Goal: Information Seeking & Learning: Get advice/opinions

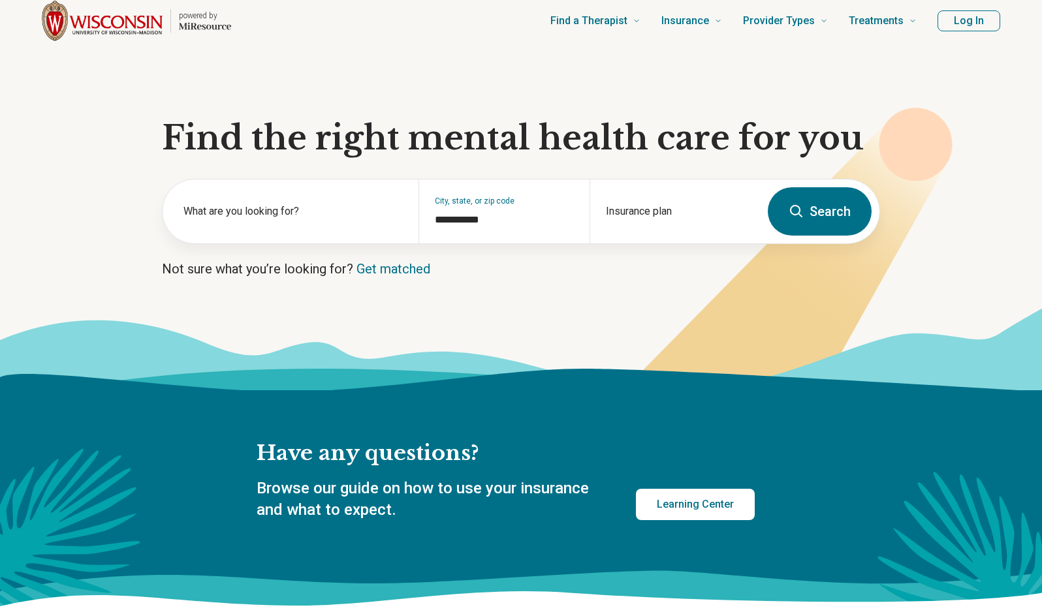
scroll to position [65, 0]
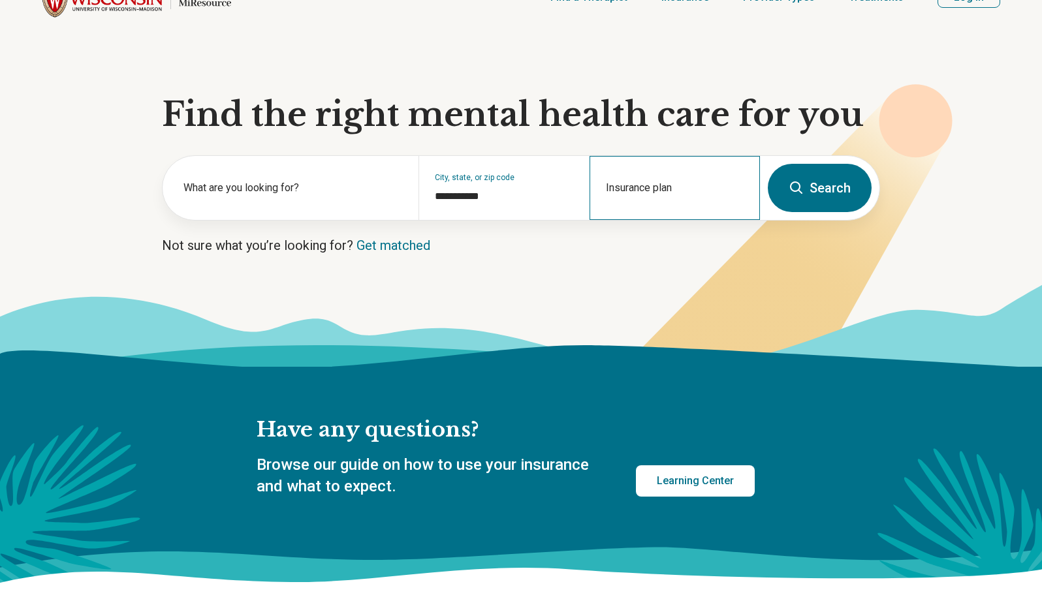
click at [641, 215] on div "Insurance plan" at bounding box center [674, 188] width 170 height 64
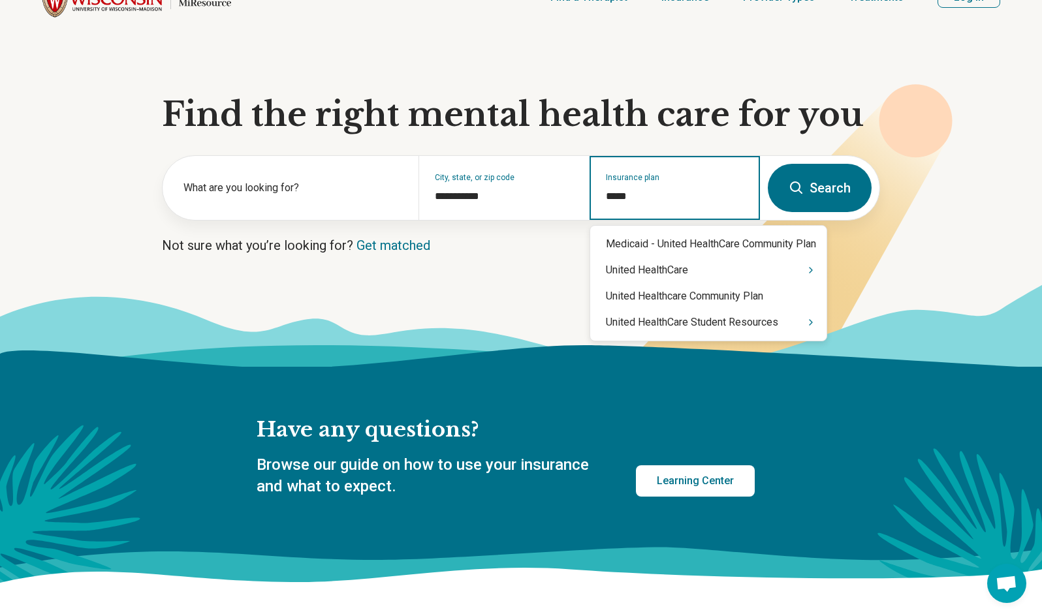
type input "******"
click at [816, 271] on icon "Suggestions" at bounding box center [811, 270] width 10 height 10
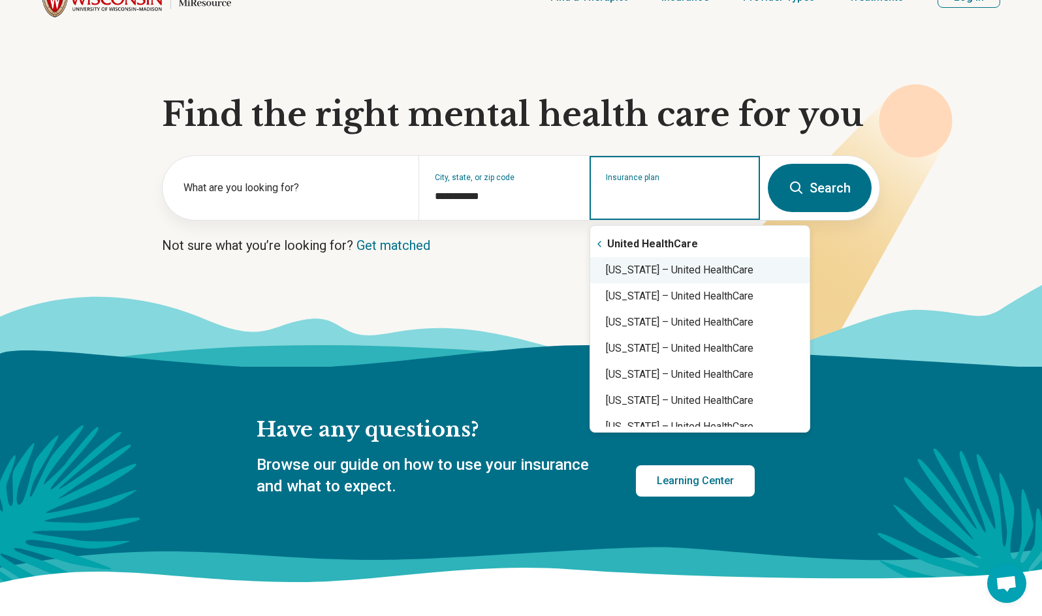
click at [727, 272] on div "[US_STATE] – United HealthCare" at bounding box center [699, 270] width 219 height 26
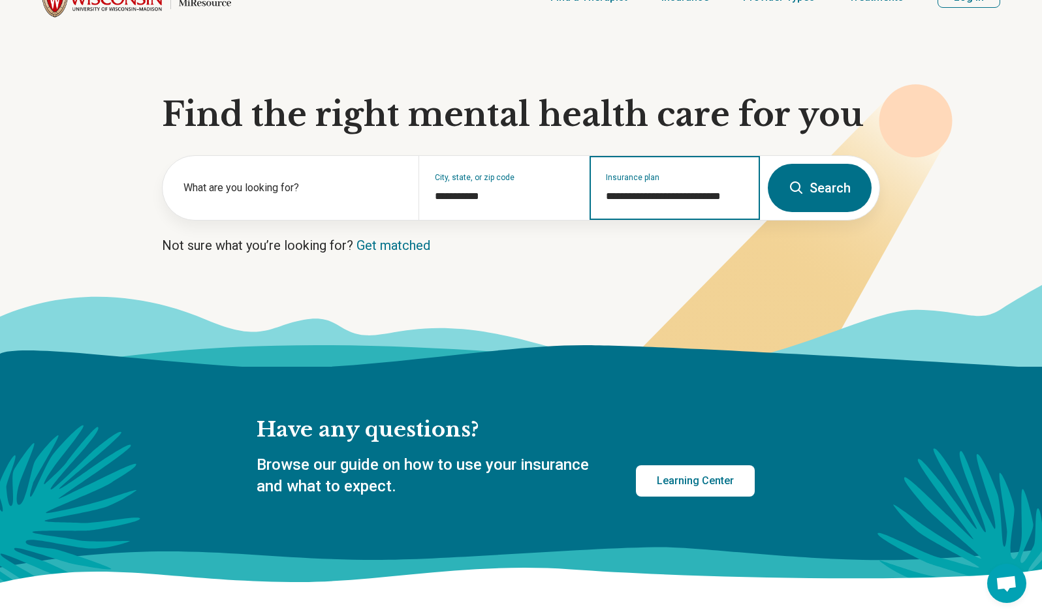
type input "**********"
click at [826, 195] on button "Search" at bounding box center [820, 188] width 104 height 48
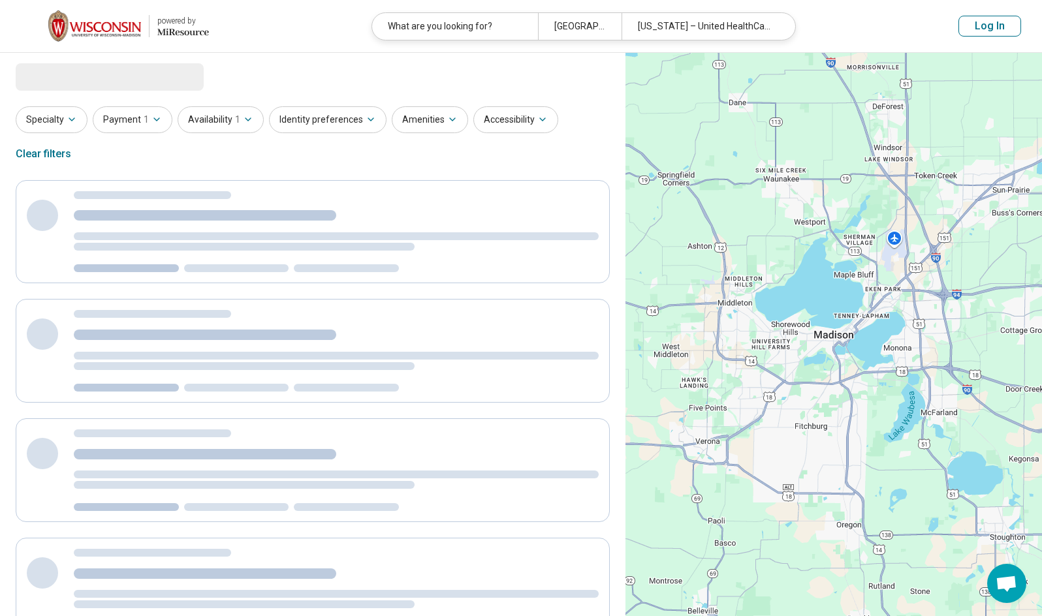
select select "***"
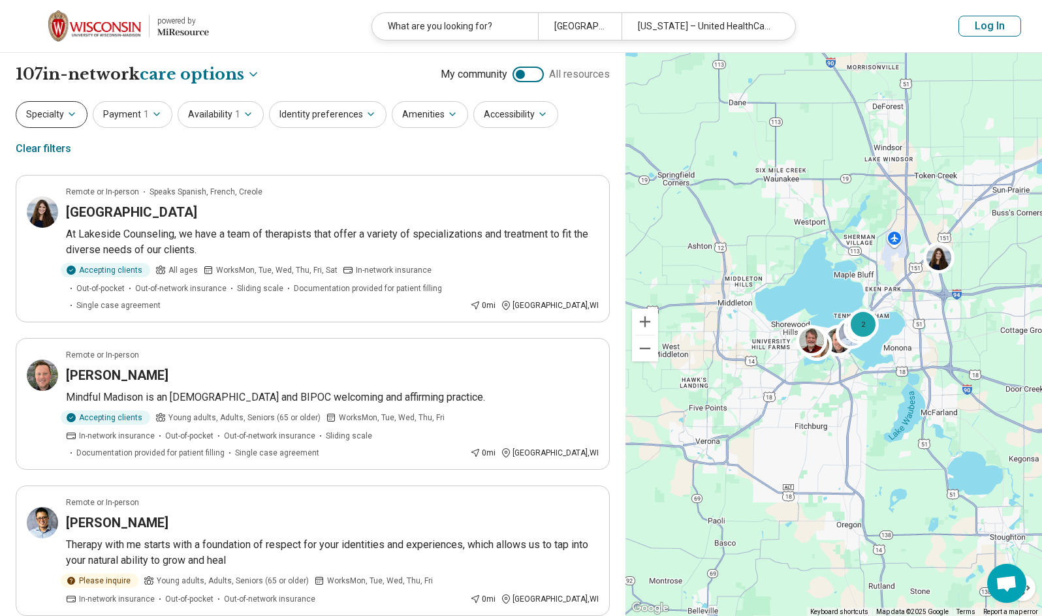
click at [54, 123] on button "Specialty" at bounding box center [52, 114] width 72 height 27
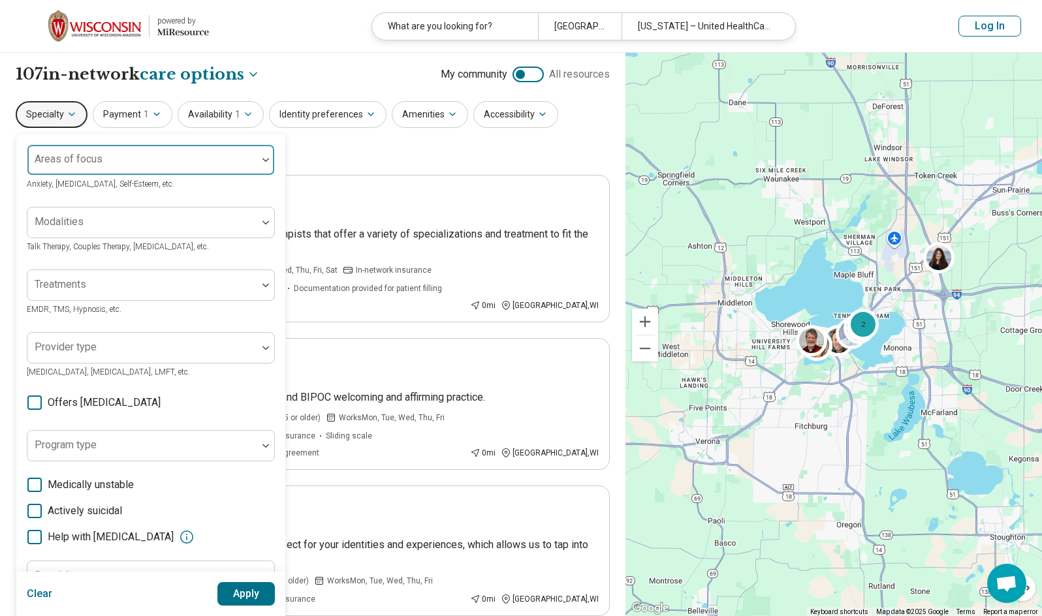
click at [107, 157] on div at bounding box center [142, 160] width 230 height 29
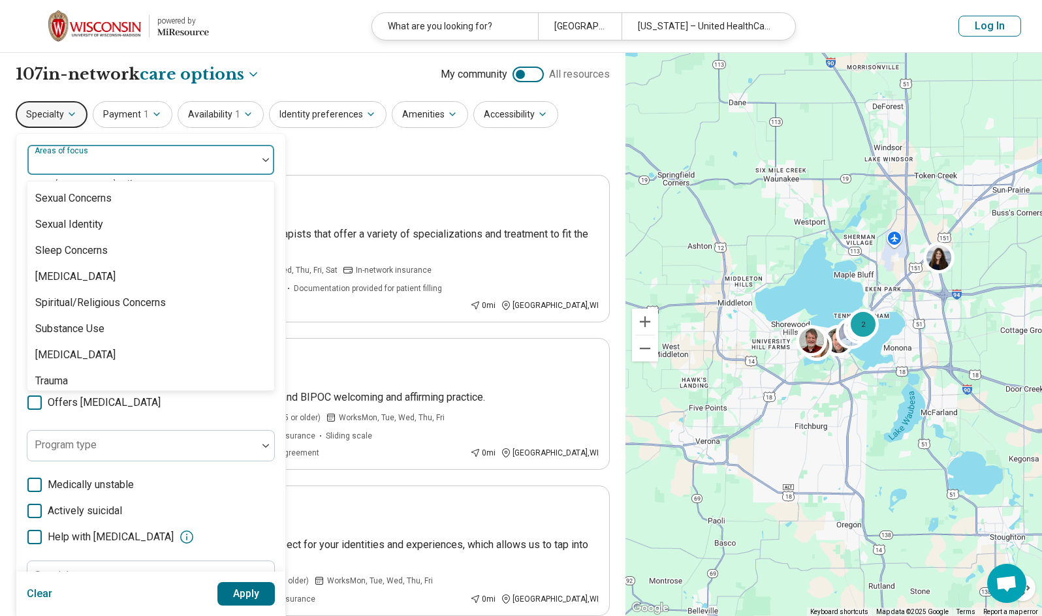
scroll to position [2439, 0]
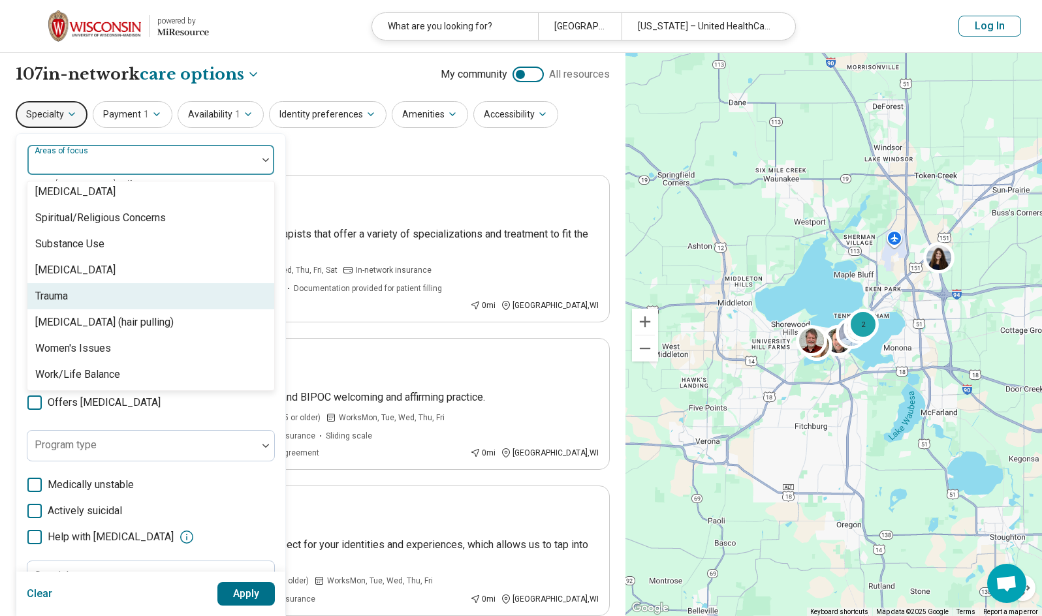
click at [68, 301] on div "Trauma" at bounding box center [51, 297] width 33 height 16
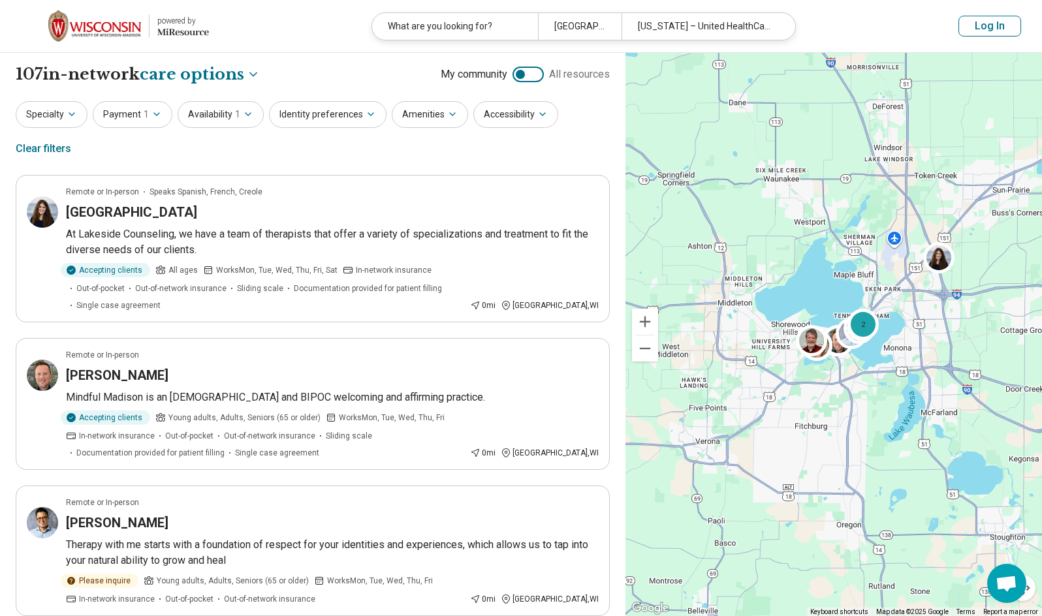
click at [347, 80] on div "**********" at bounding box center [313, 74] width 594 height 22
click at [59, 125] on button "Specialty" at bounding box center [52, 114] width 72 height 27
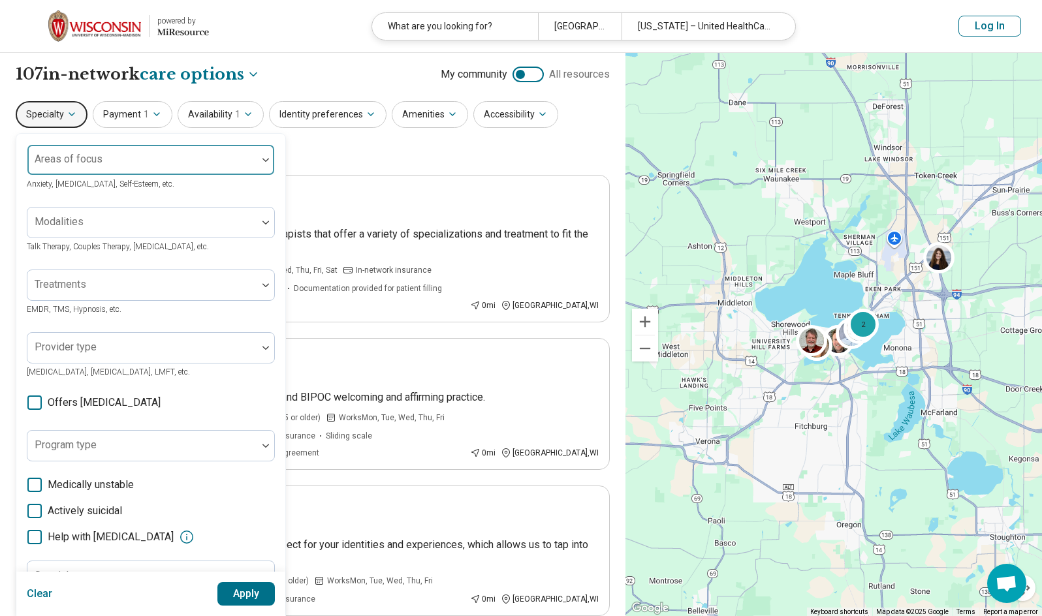
click at [180, 169] on div at bounding box center [142, 165] width 219 height 18
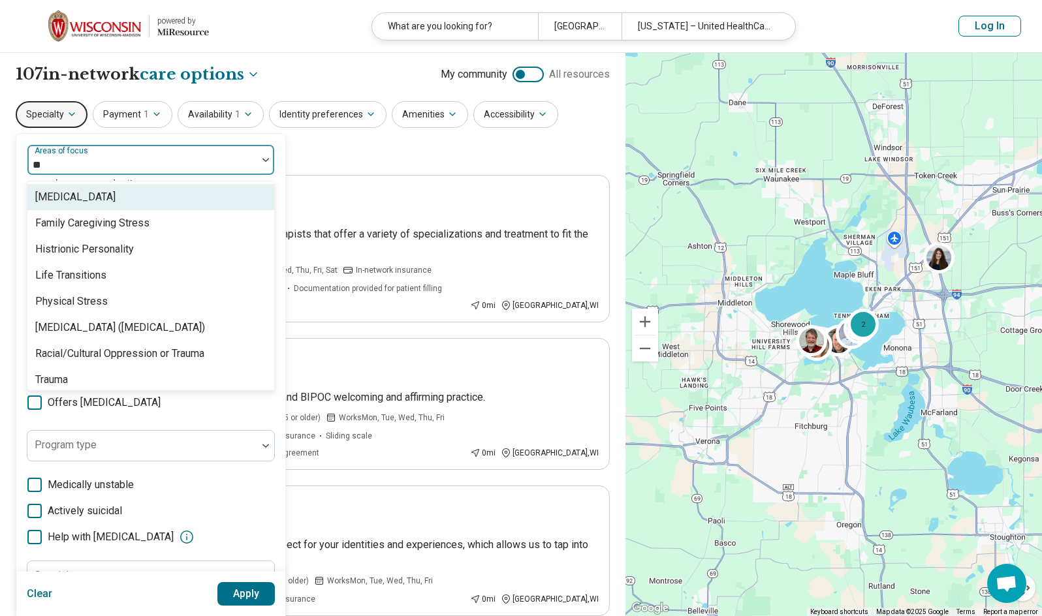
type input "***"
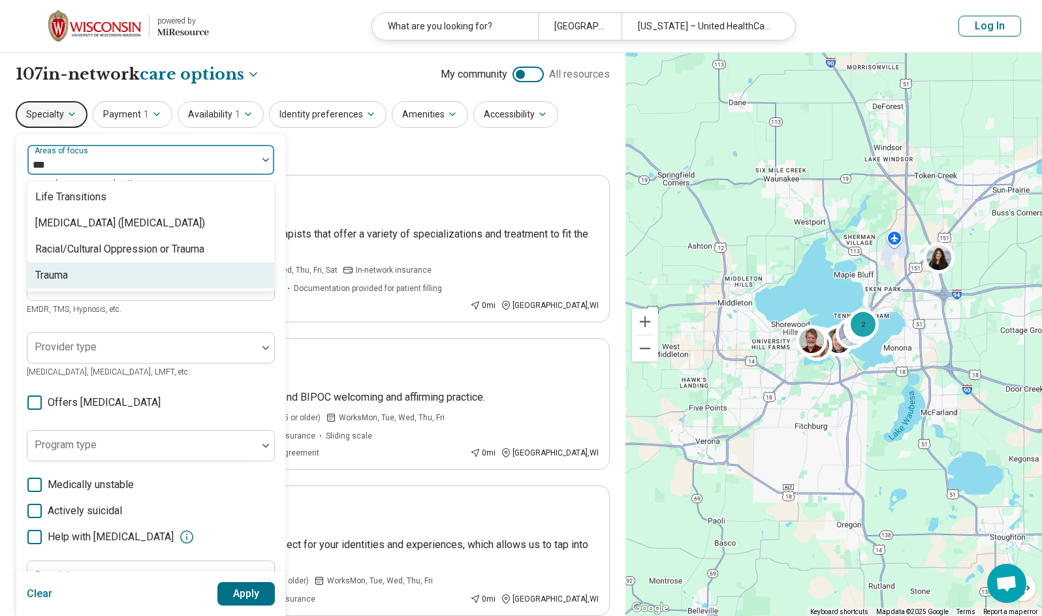
click at [127, 268] on div "Trauma" at bounding box center [150, 275] width 247 height 26
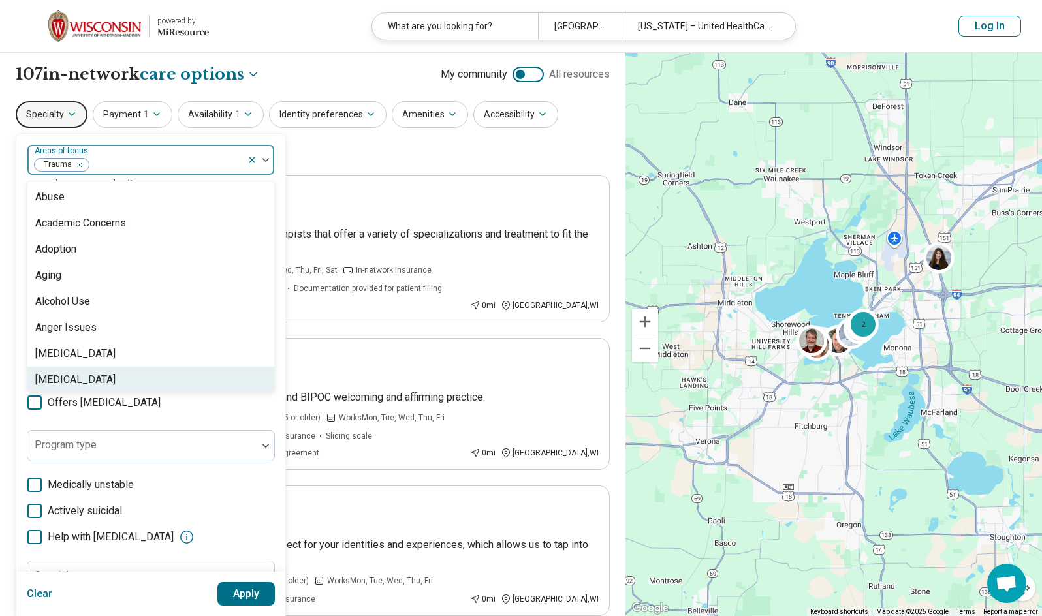
click at [234, 420] on div "option Trauma, selected. 99 results available. Use Up and Down to choose option…" at bounding box center [151, 399] width 248 height 510
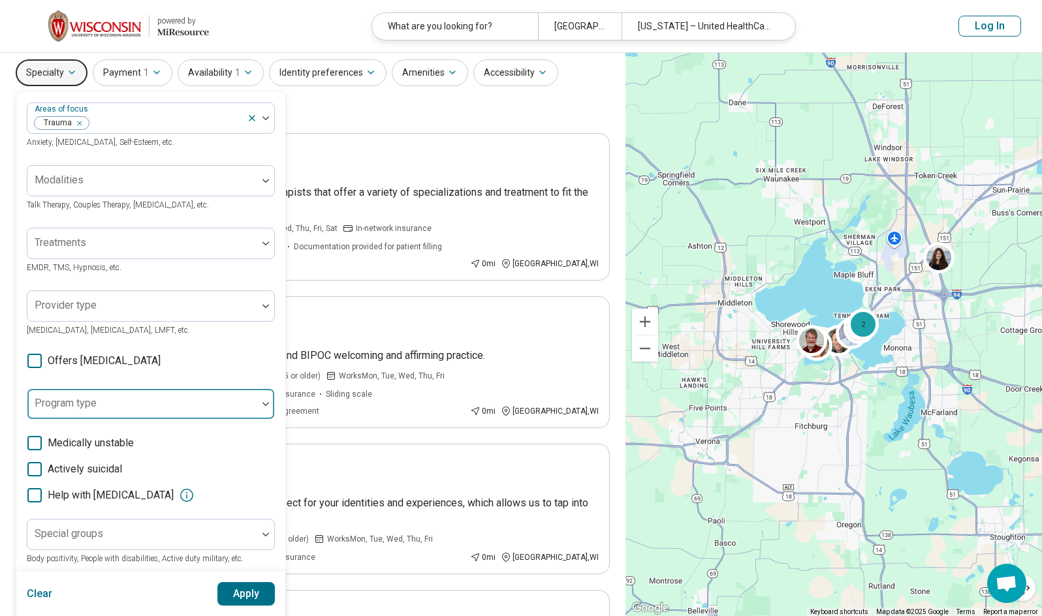
scroll to position [65, 0]
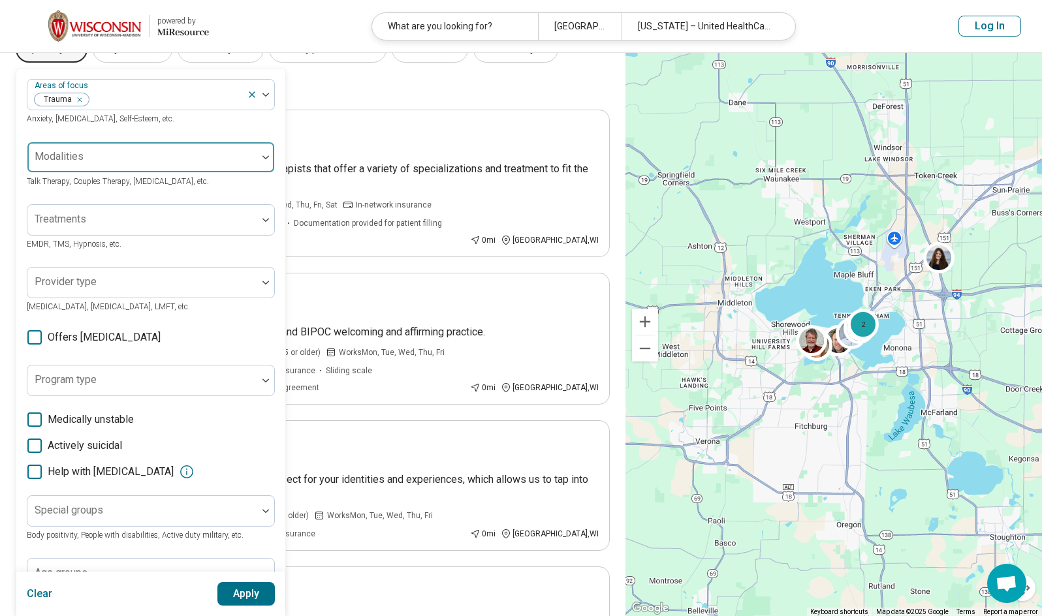
click at [172, 149] on div at bounding box center [142, 157] width 230 height 29
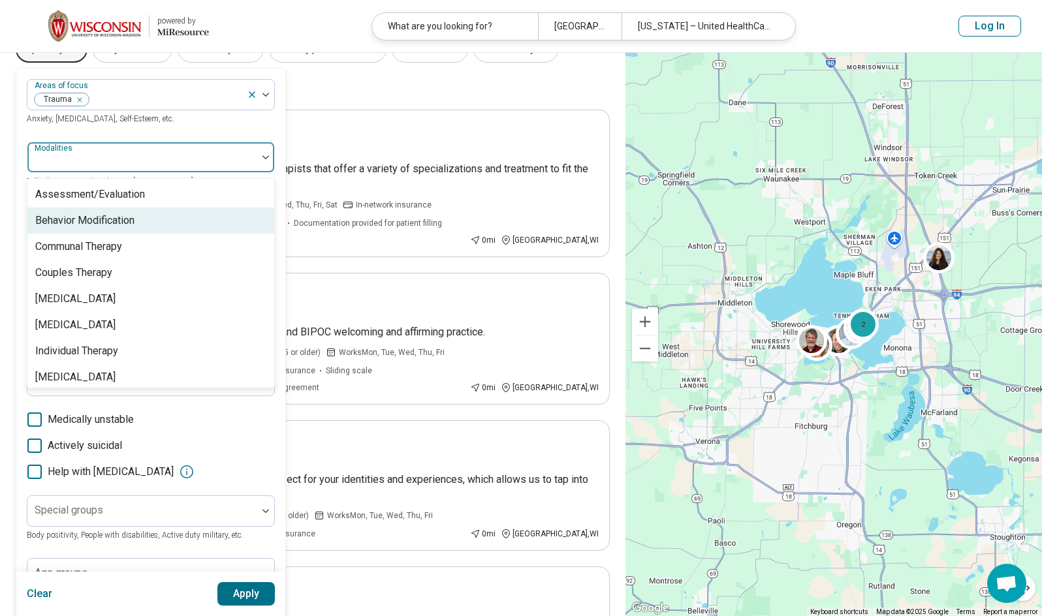
scroll to position [5, 0]
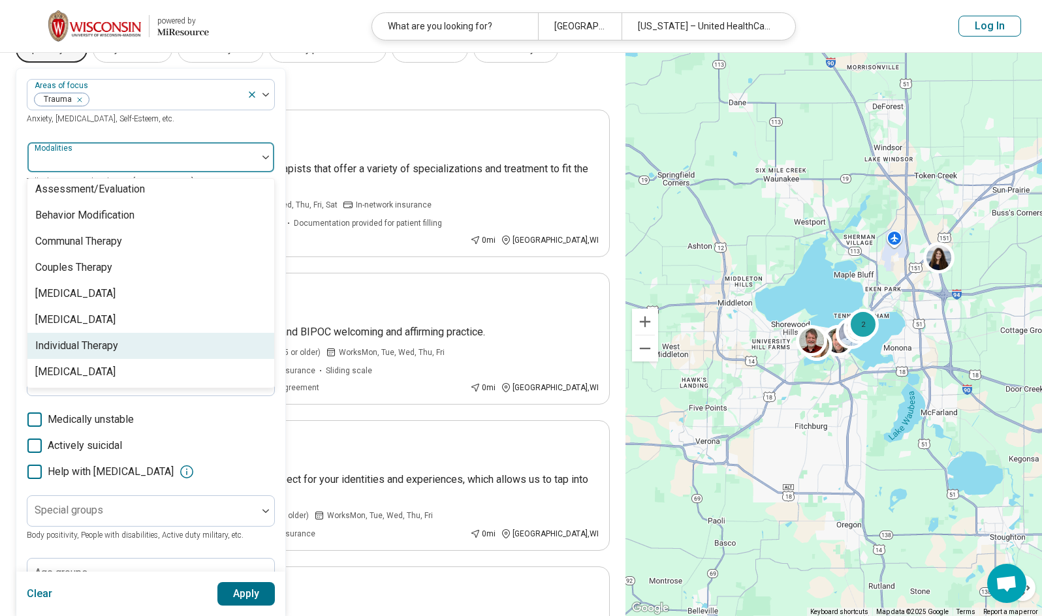
click at [129, 348] on div "Individual Therapy" at bounding box center [150, 346] width 247 height 26
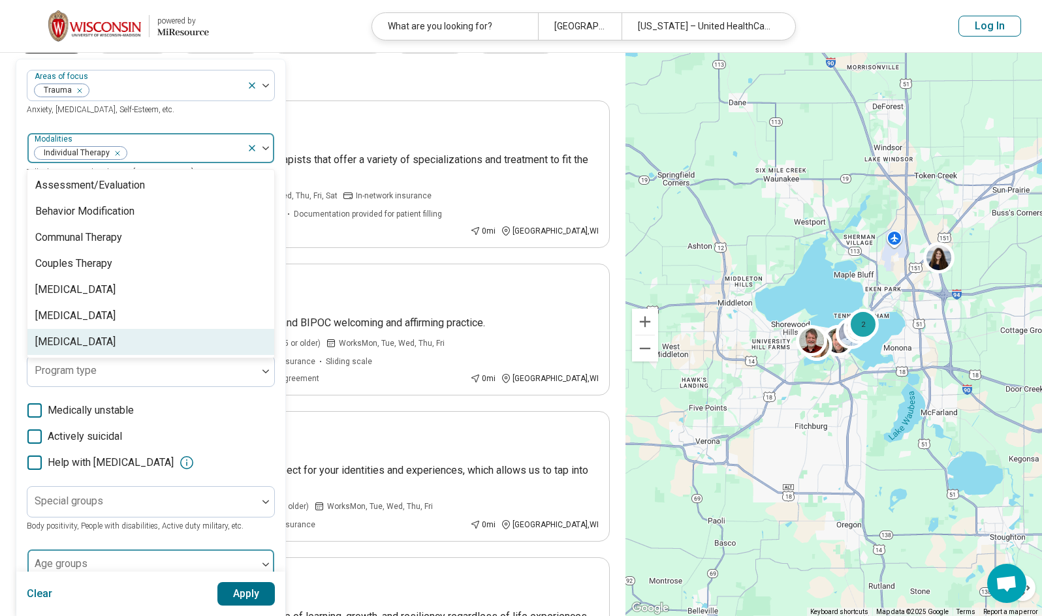
scroll to position [261, 0]
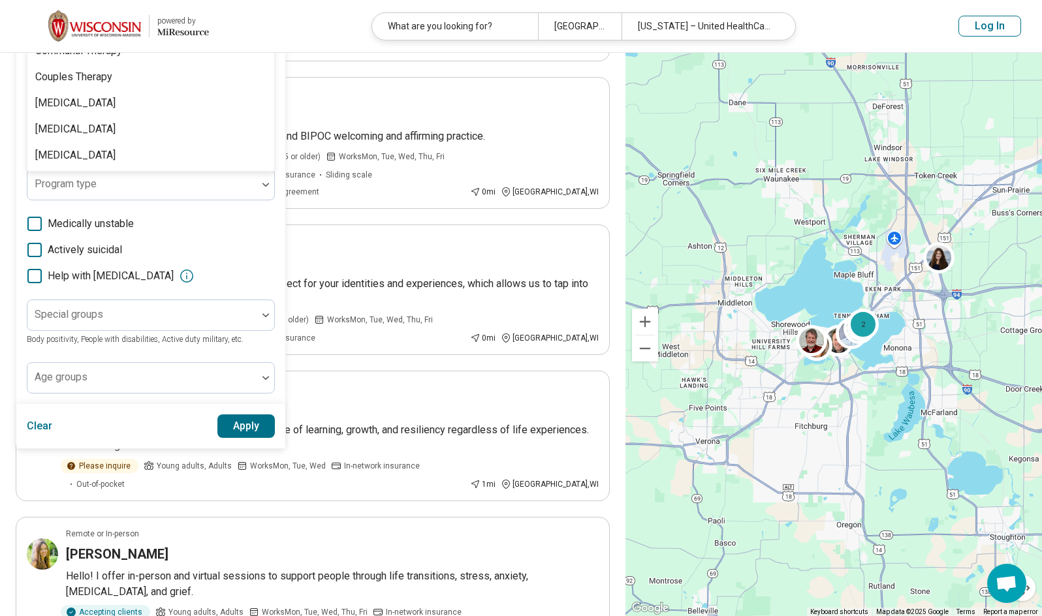
click at [240, 425] on button "Apply" at bounding box center [246, 426] width 58 height 23
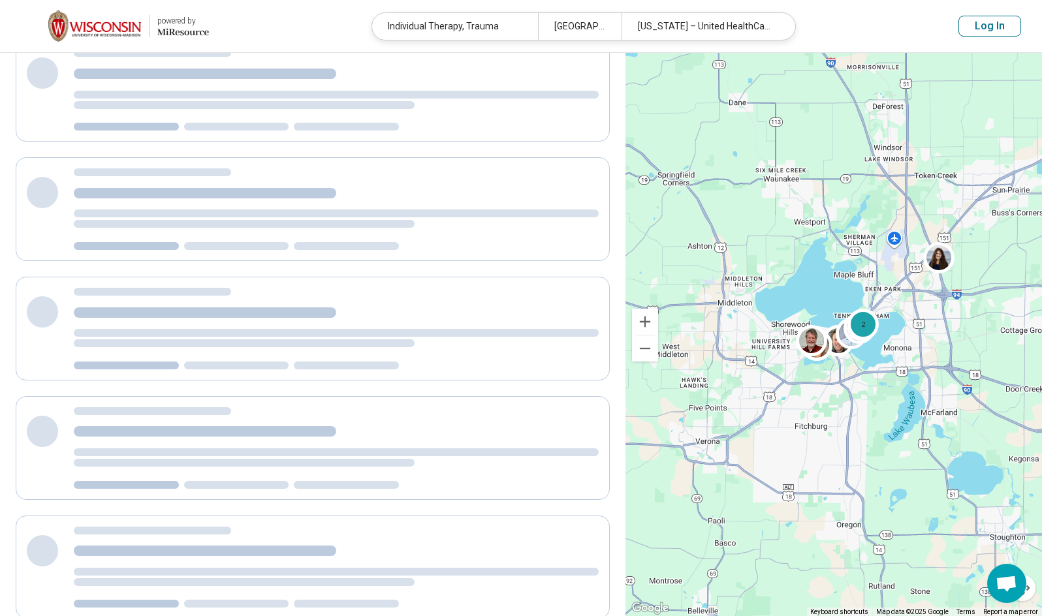
scroll to position [0, 0]
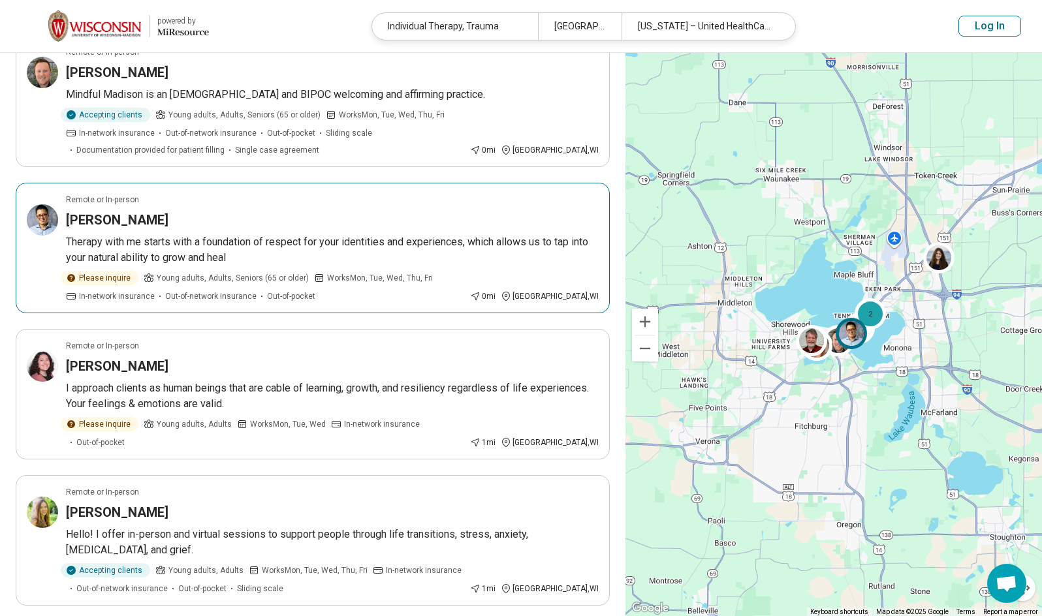
scroll to position [326, 0]
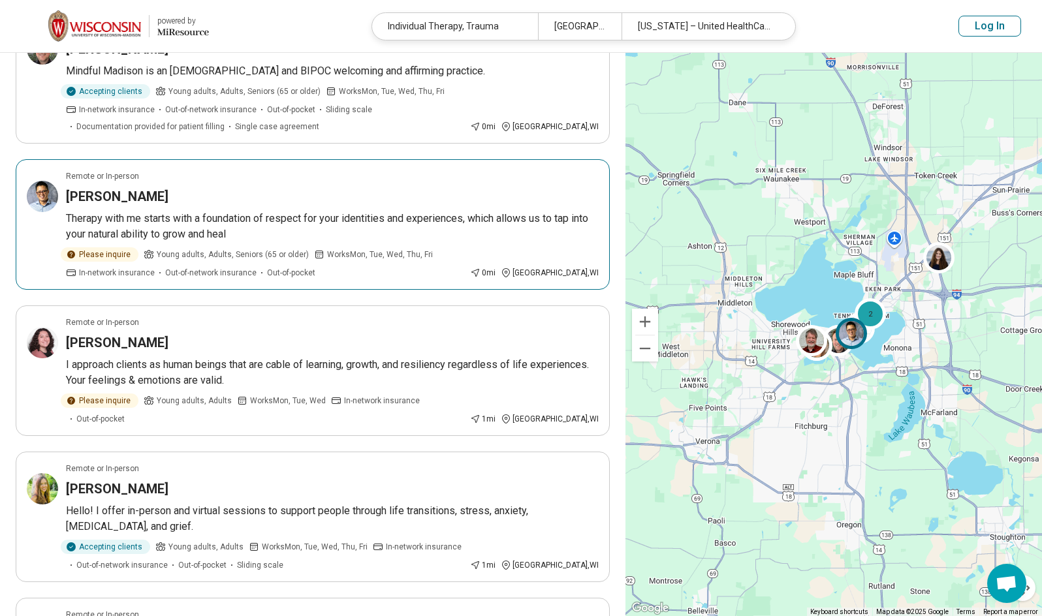
drag, startPoint x: 349, startPoint y: 247, endPoint x: 307, endPoint y: 202, distance: 61.9
click at [307, 202] on div "Jaime Lam" at bounding box center [332, 196] width 533 height 18
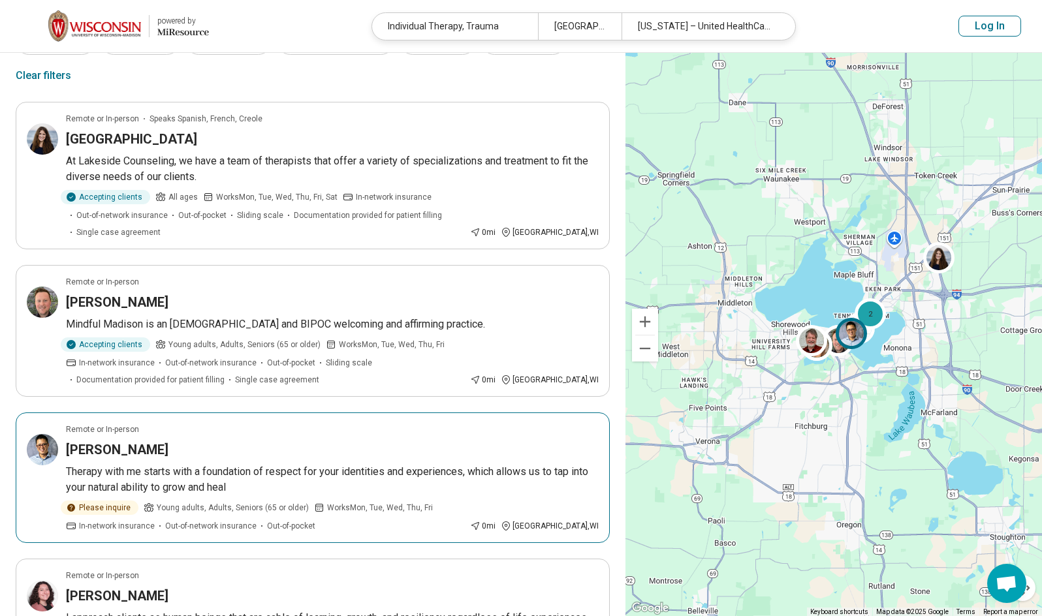
scroll to position [0, 0]
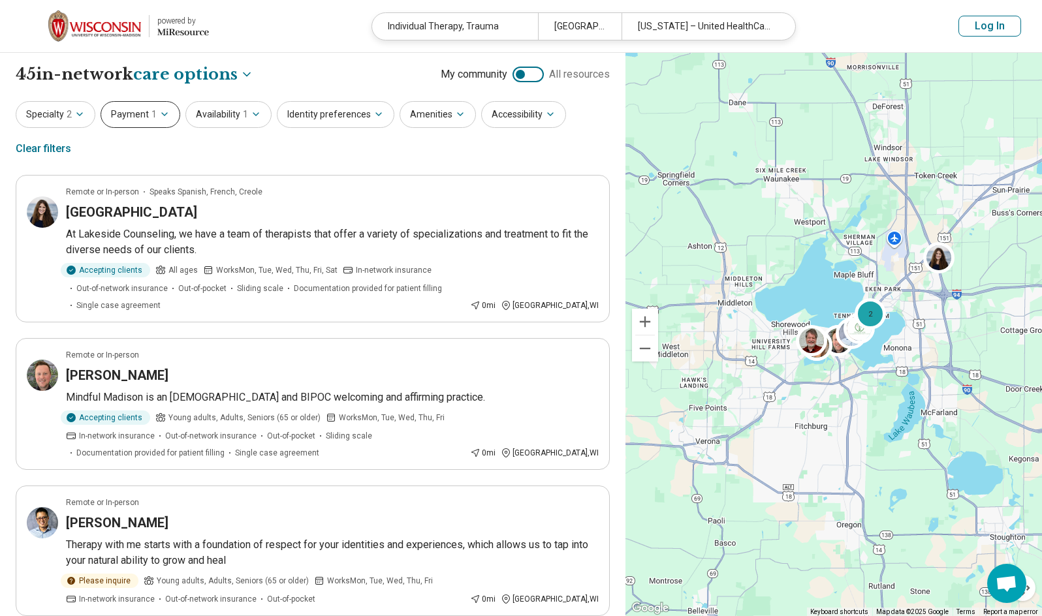
click at [151, 112] on span "1" at bounding box center [153, 115] width 5 height 14
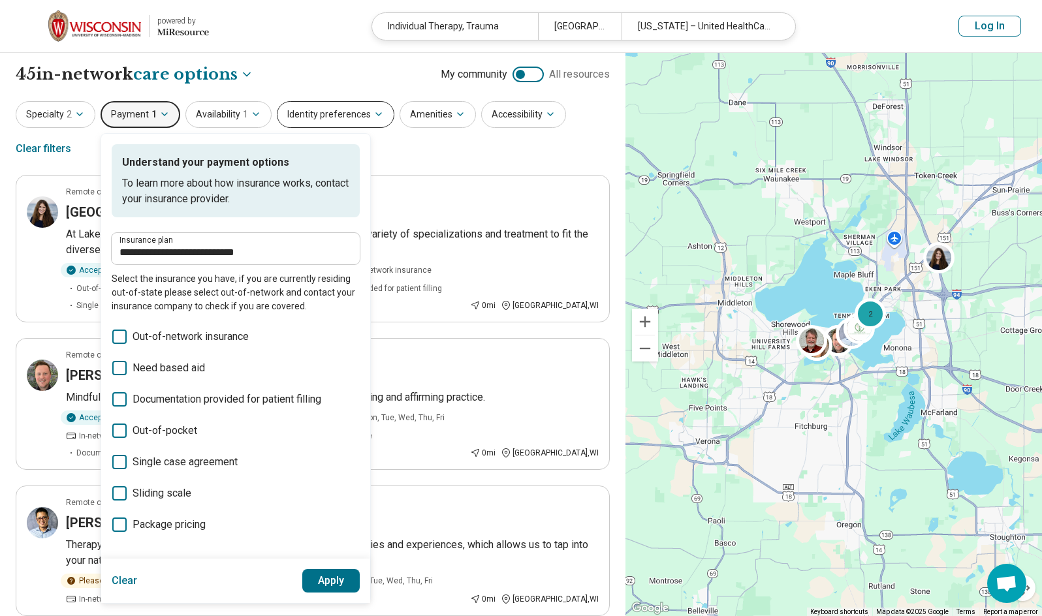
click at [316, 112] on button "Identity preferences" at bounding box center [335, 114] width 117 height 27
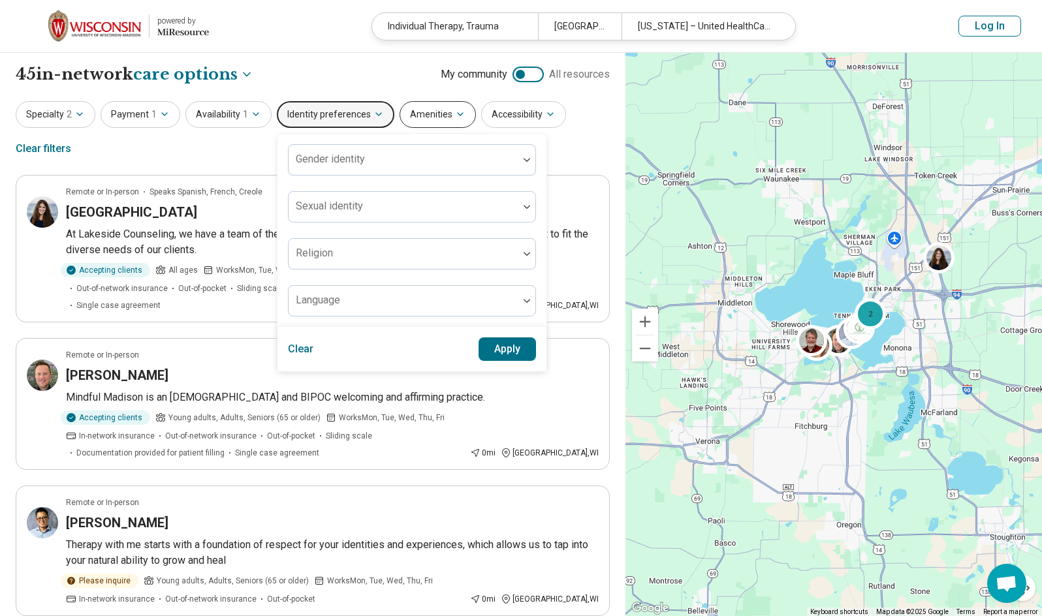
click at [406, 113] on button "Amenities" at bounding box center [437, 114] width 76 height 27
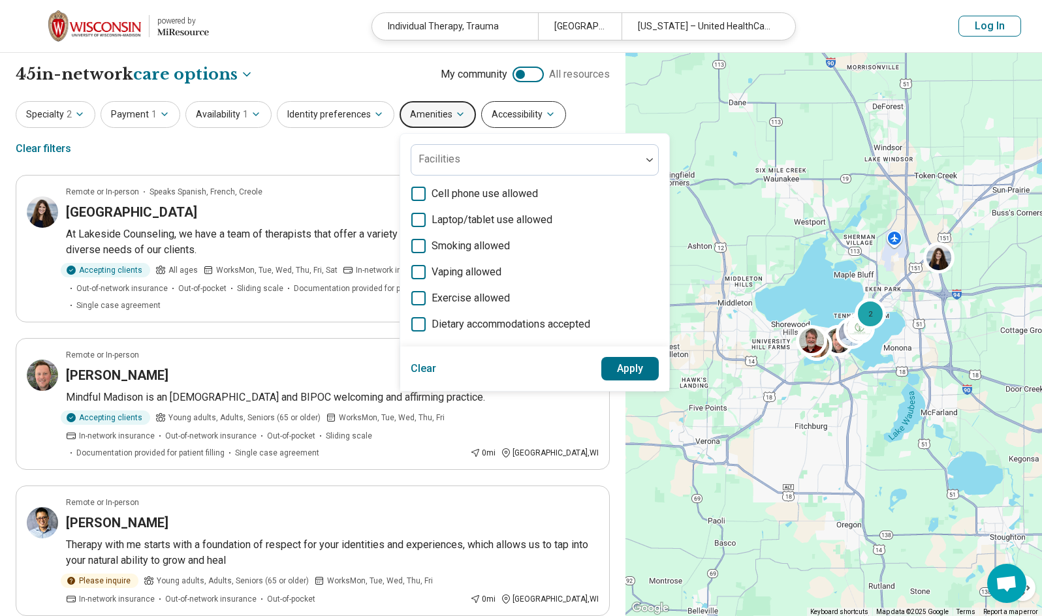
click at [529, 117] on button "Accessibility" at bounding box center [523, 114] width 85 height 27
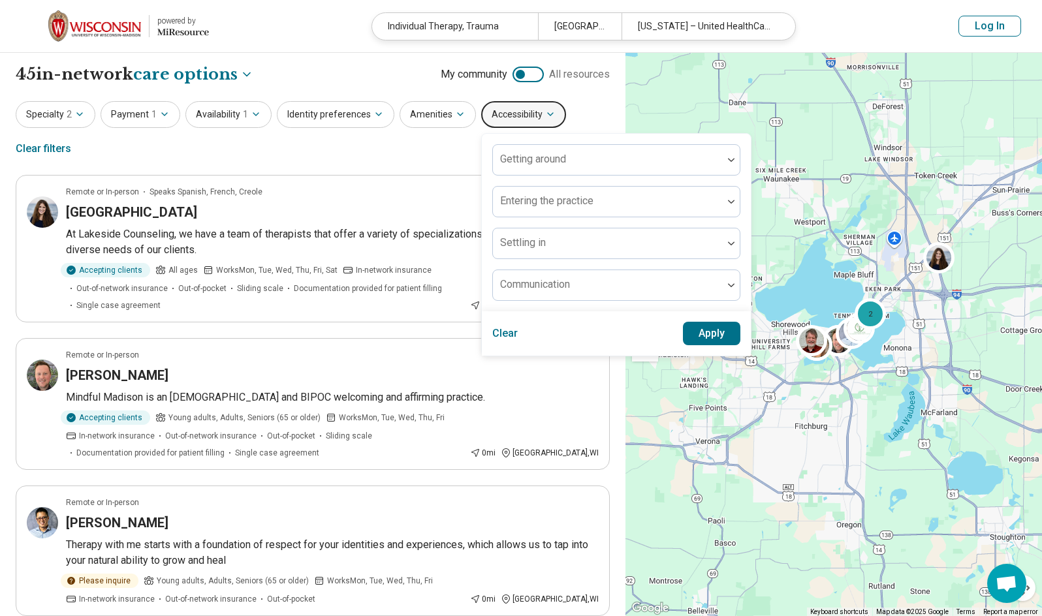
click at [436, 144] on div "Specialty 2 Payment 1 Availability 1 Identity preferences Amenities Accessibili…" at bounding box center [313, 132] width 594 height 63
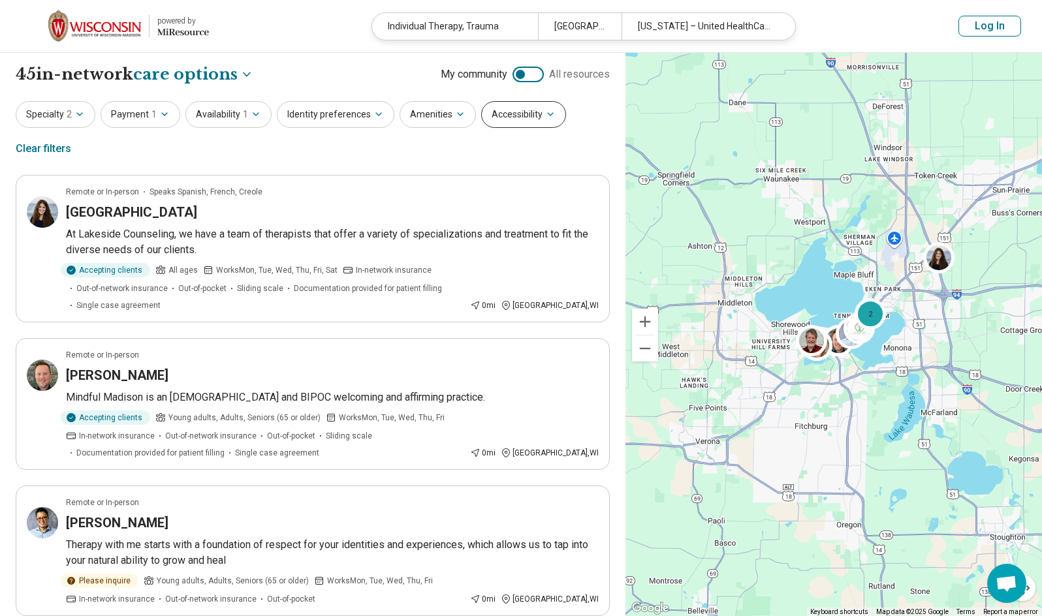
click at [518, 117] on button "Accessibility" at bounding box center [523, 114] width 85 height 27
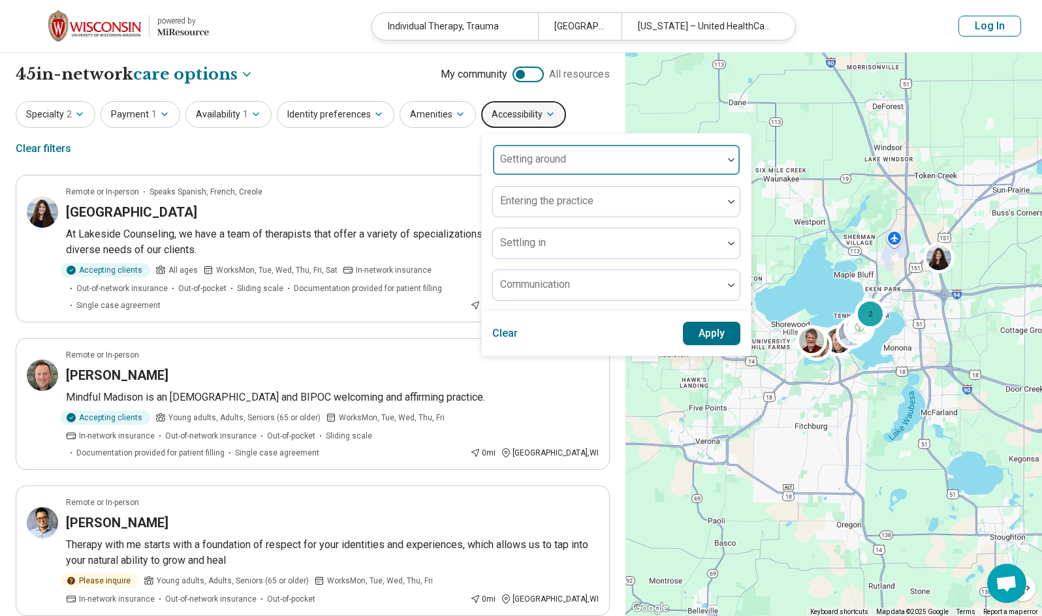
click at [555, 163] on div "Getting around" at bounding box center [616, 159] width 248 height 31
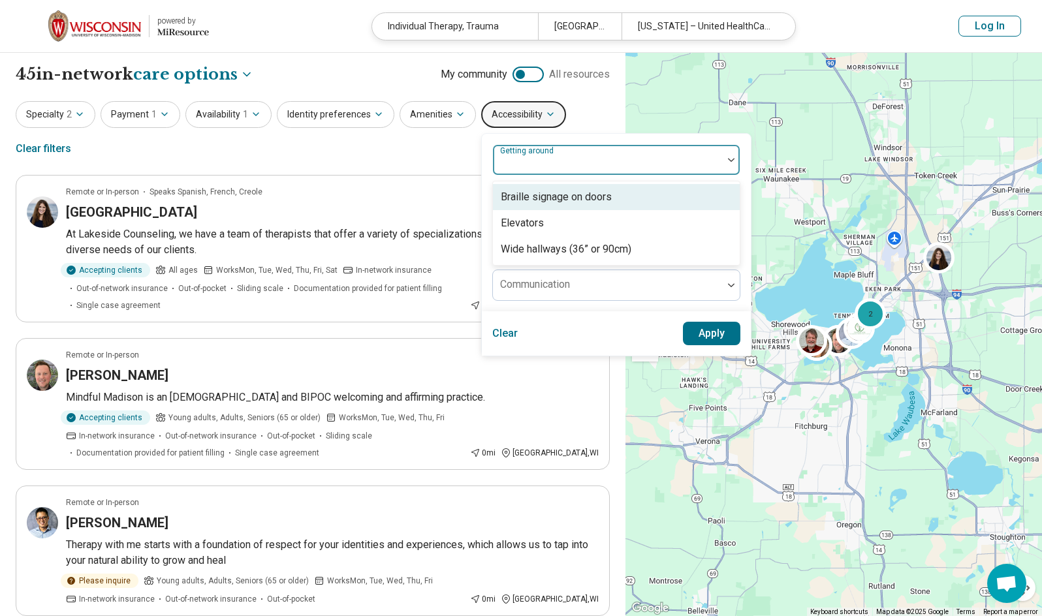
click at [554, 163] on div at bounding box center [607, 165] width 219 height 18
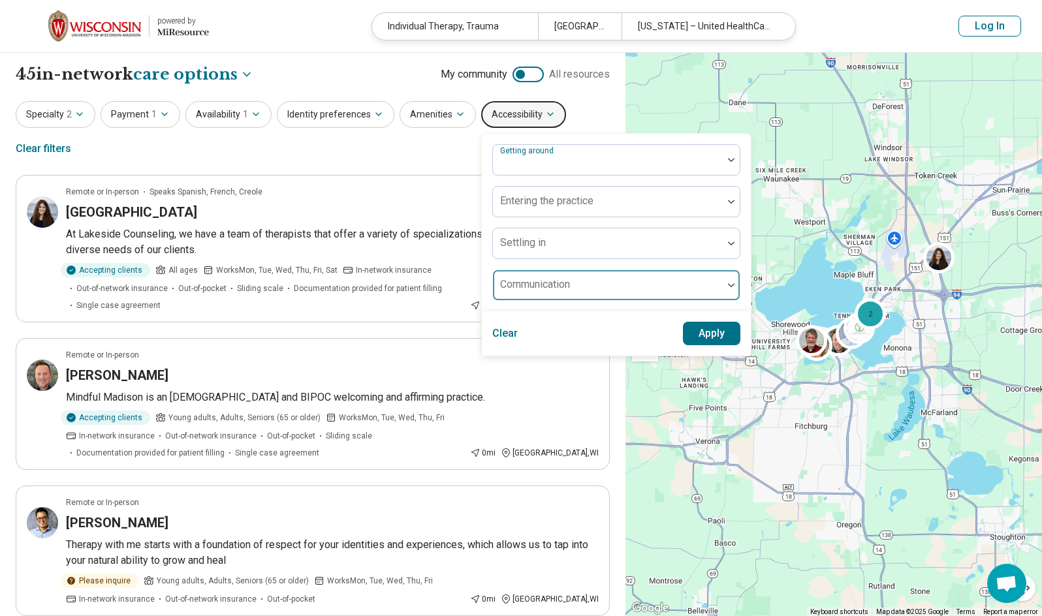
click at [546, 287] on div "Communication" at bounding box center [616, 285] width 248 height 31
click at [546, 286] on div at bounding box center [607, 290] width 219 height 18
click at [446, 146] on div "Specialty 2 Payment 1 Availability 1 Identity preferences Amenities Accessibili…" at bounding box center [313, 132] width 594 height 63
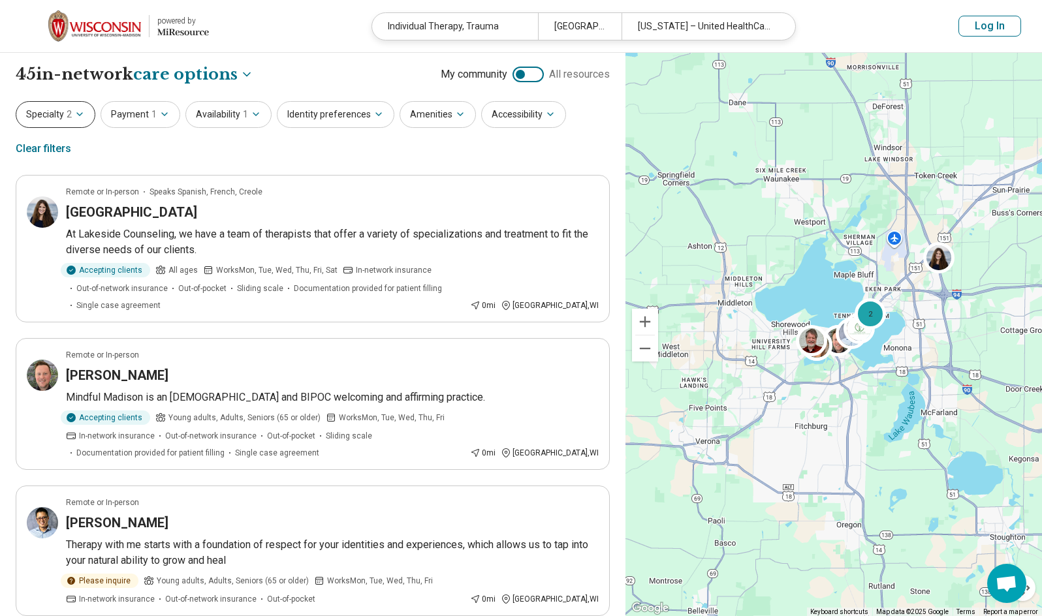
click at [47, 114] on button "Specialty 2" at bounding box center [56, 114] width 80 height 27
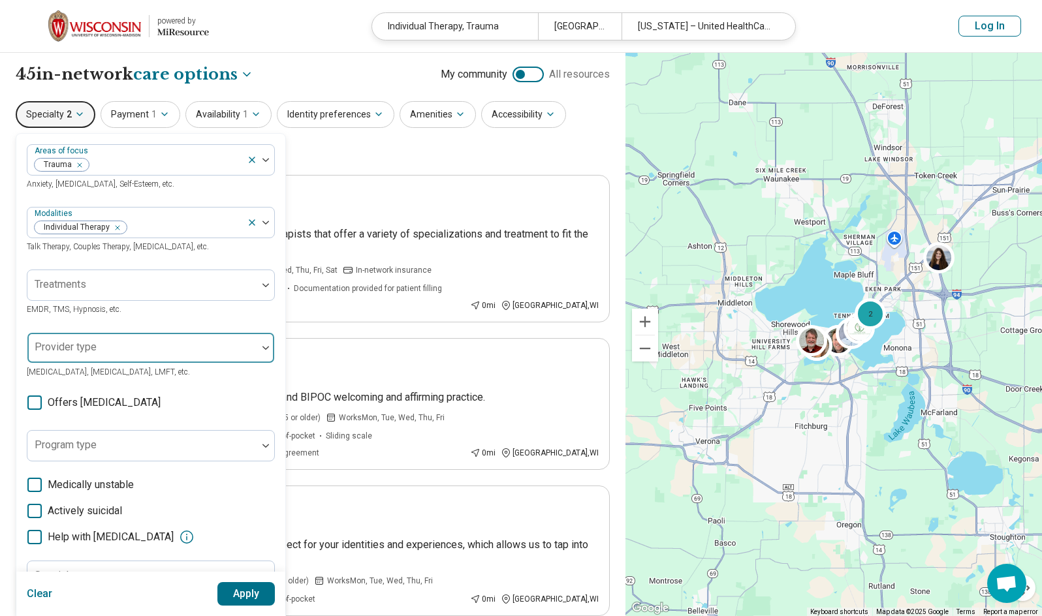
click at [155, 344] on div at bounding box center [142, 353] width 219 height 18
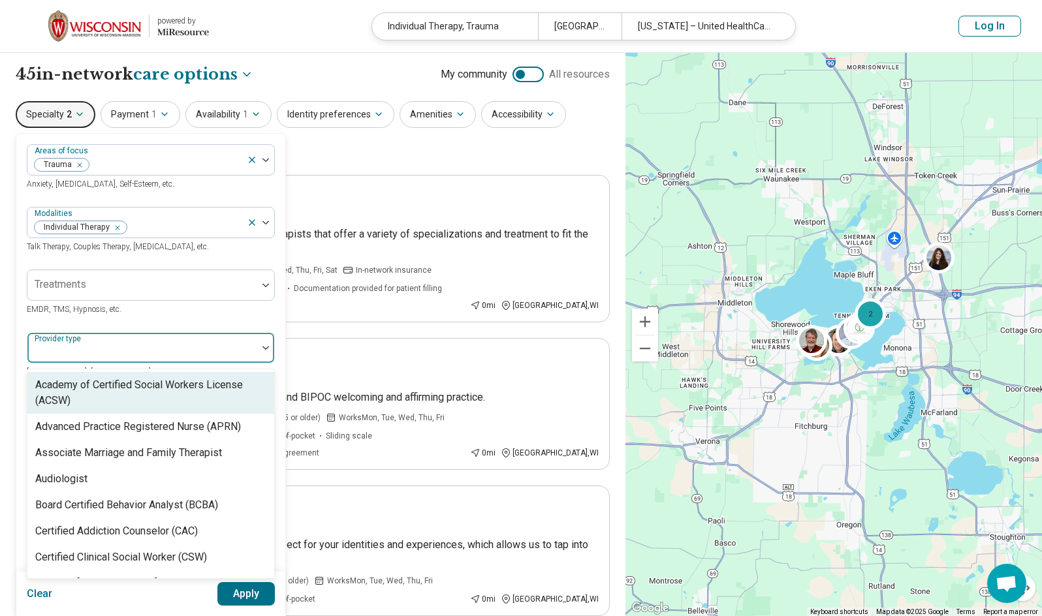
click at [156, 344] on div at bounding box center [142, 353] width 219 height 18
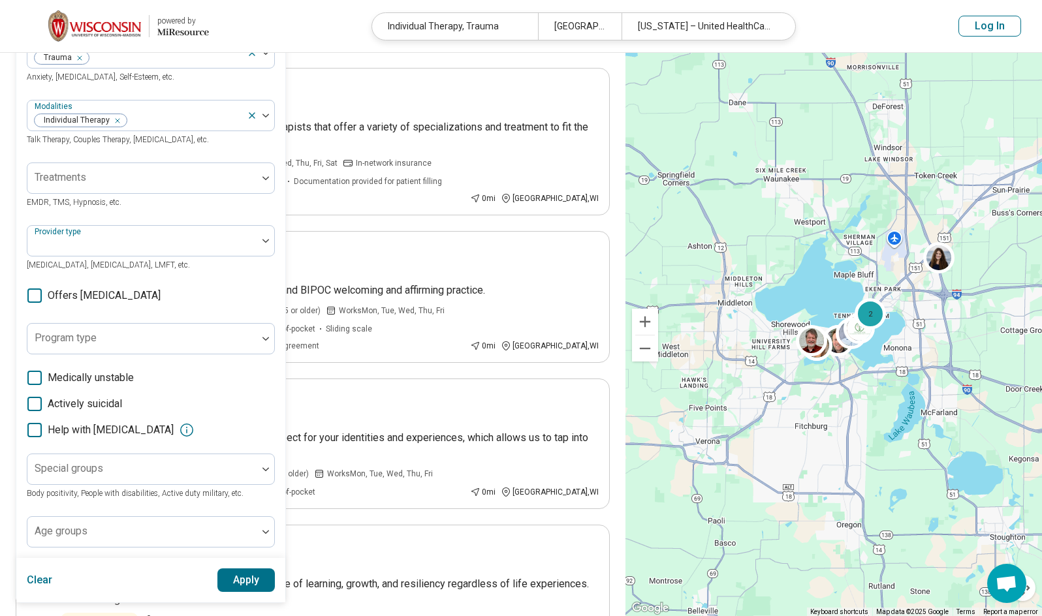
scroll to position [131, 0]
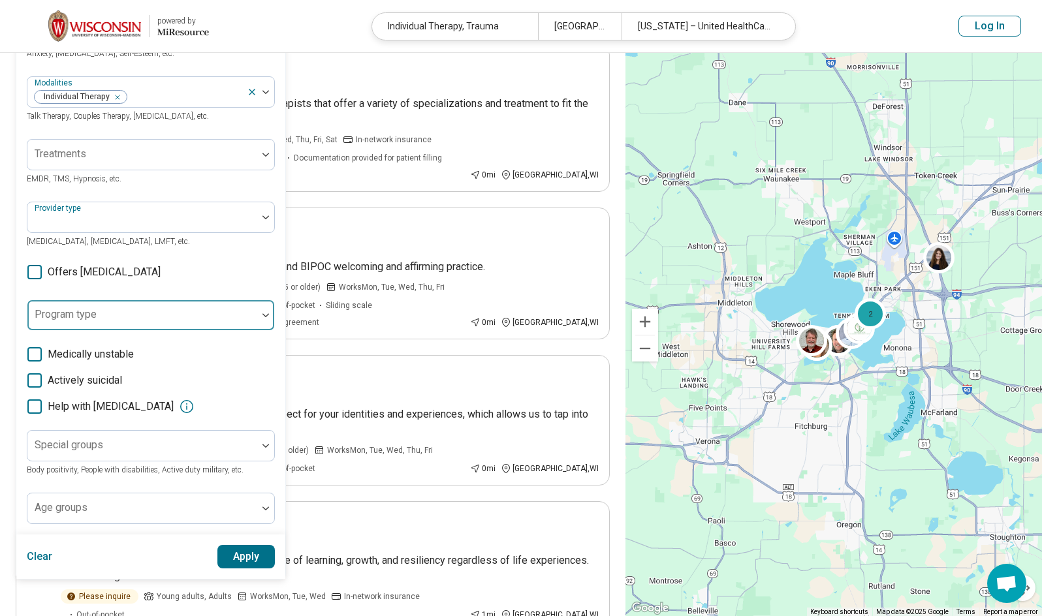
click at [158, 324] on div at bounding box center [142, 320] width 219 height 18
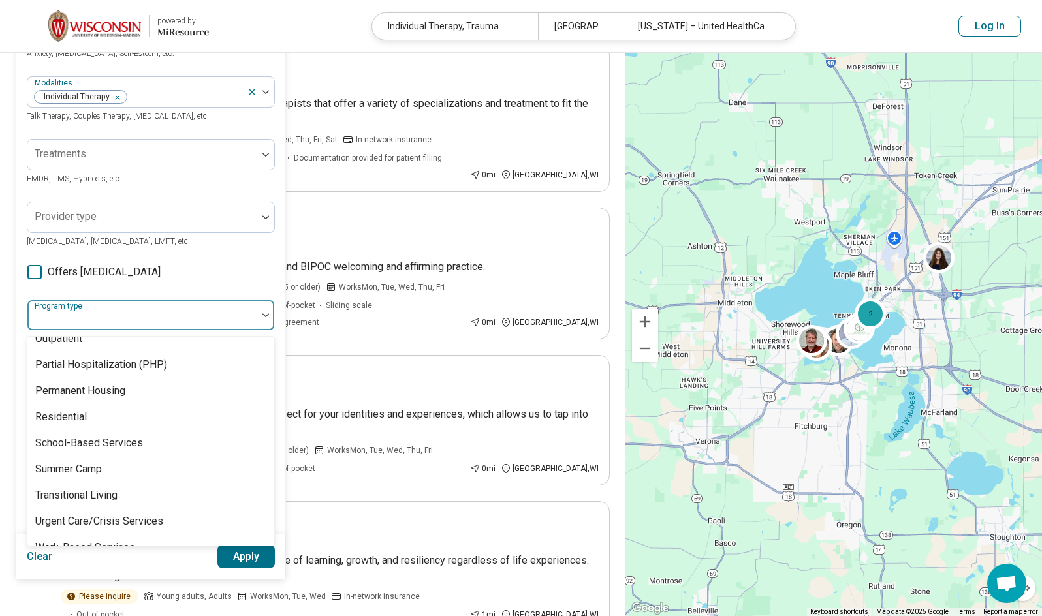
scroll to position [266, 0]
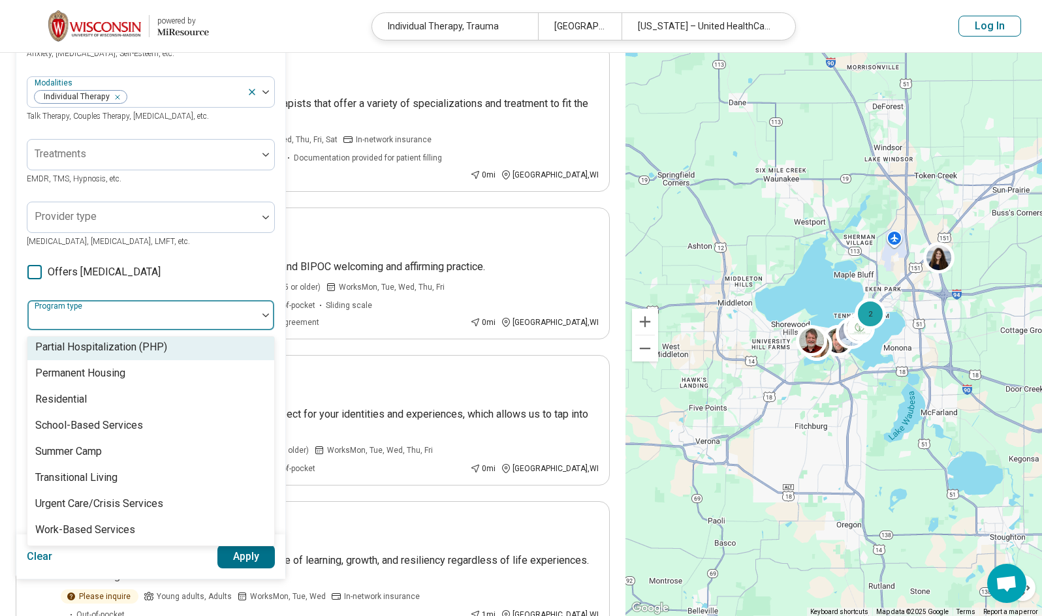
click at [161, 313] on div at bounding box center [142, 320] width 219 height 18
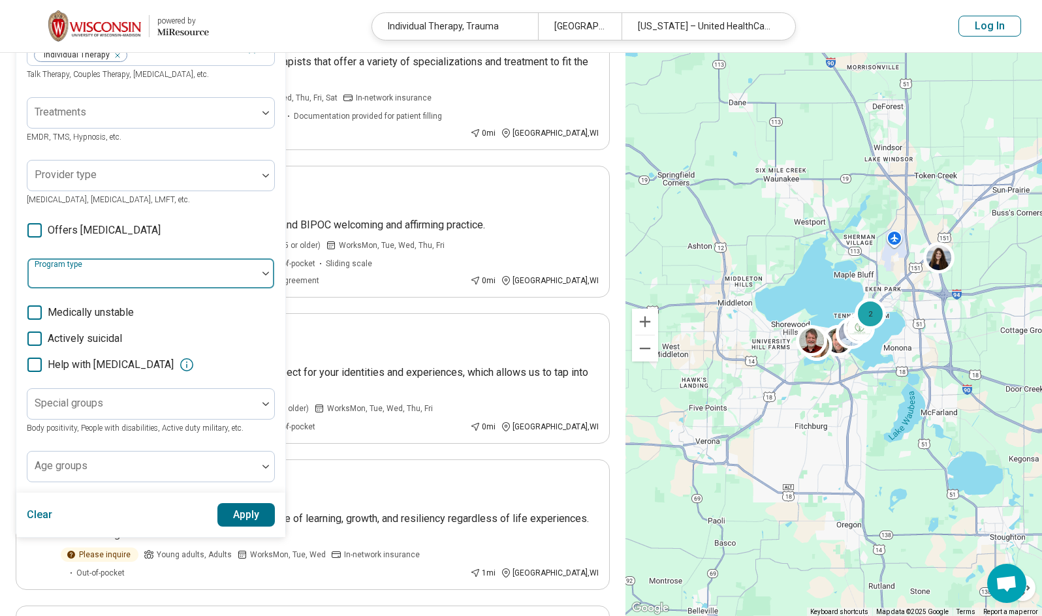
scroll to position [196, 0]
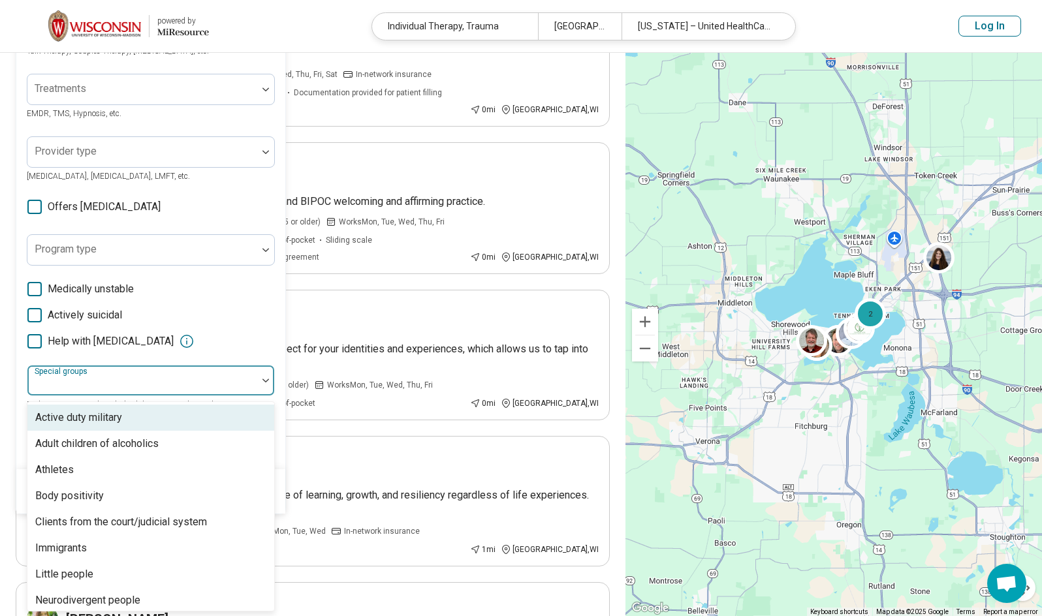
click at [150, 373] on div at bounding box center [142, 380] width 230 height 29
type input "**"
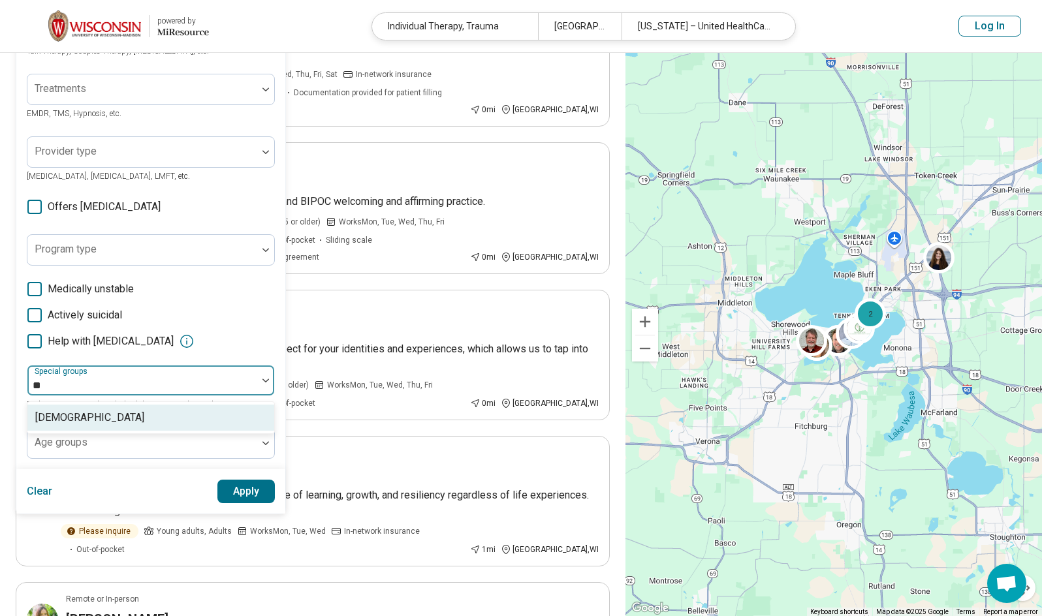
click at [140, 415] on div "[DEMOGRAPHIC_DATA]" at bounding box center [150, 418] width 247 height 26
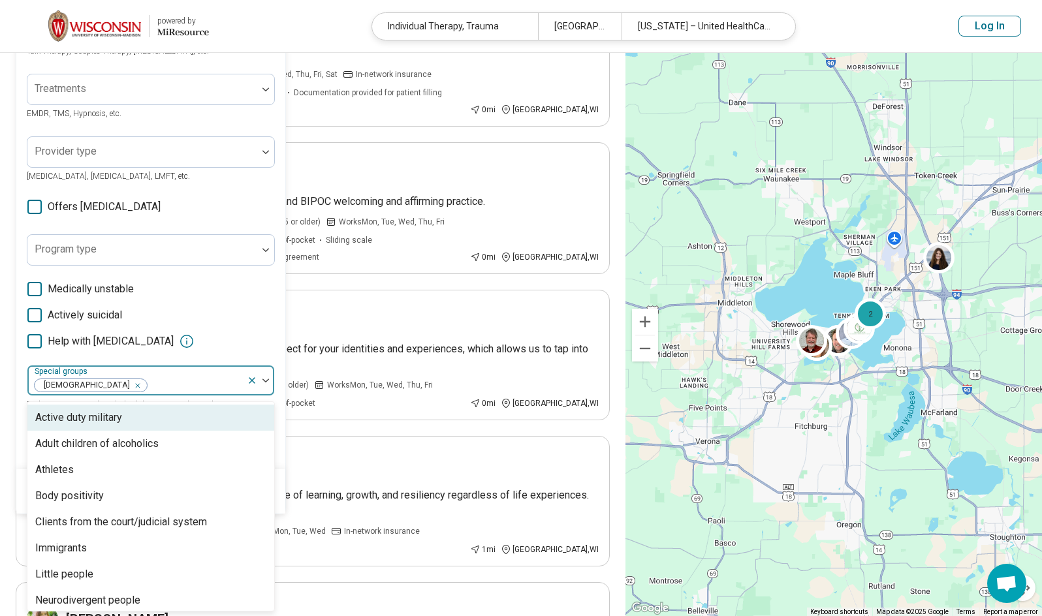
click at [174, 356] on div "Areas of focus Trauma Anxiety, Depression, Self-Esteem, etc. Modalities Individ…" at bounding box center [151, 203] width 248 height 510
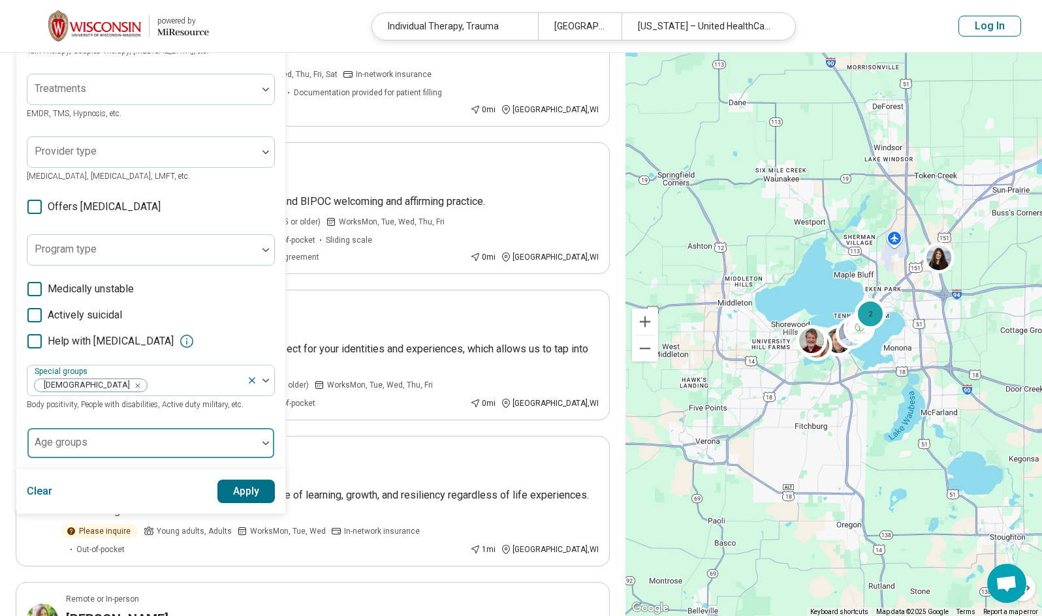
click at [119, 442] on div at bounding box center [142, 448] width 219 height 18
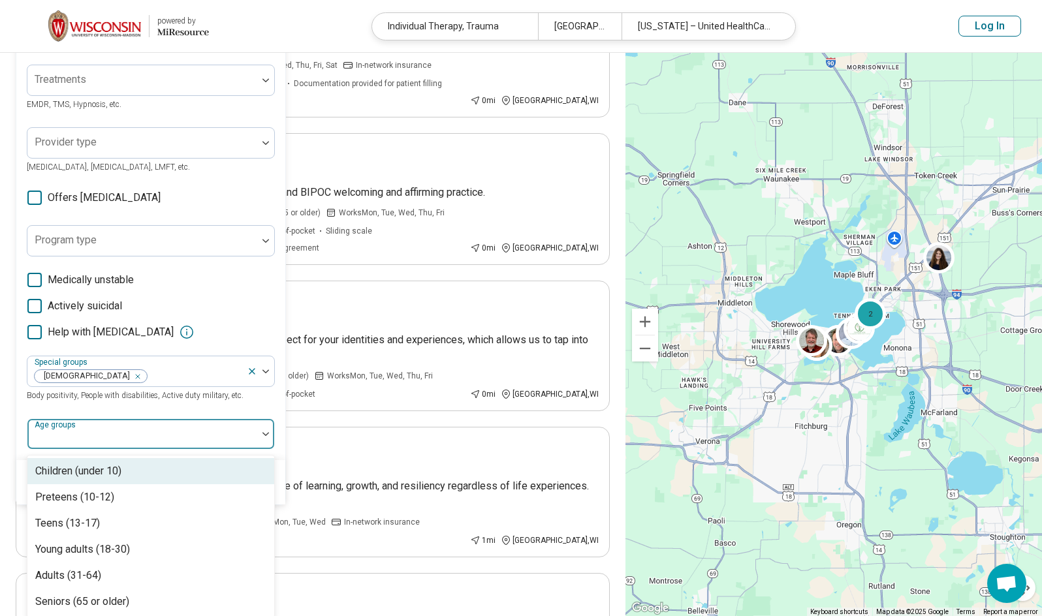
scroll to position [211, 0]
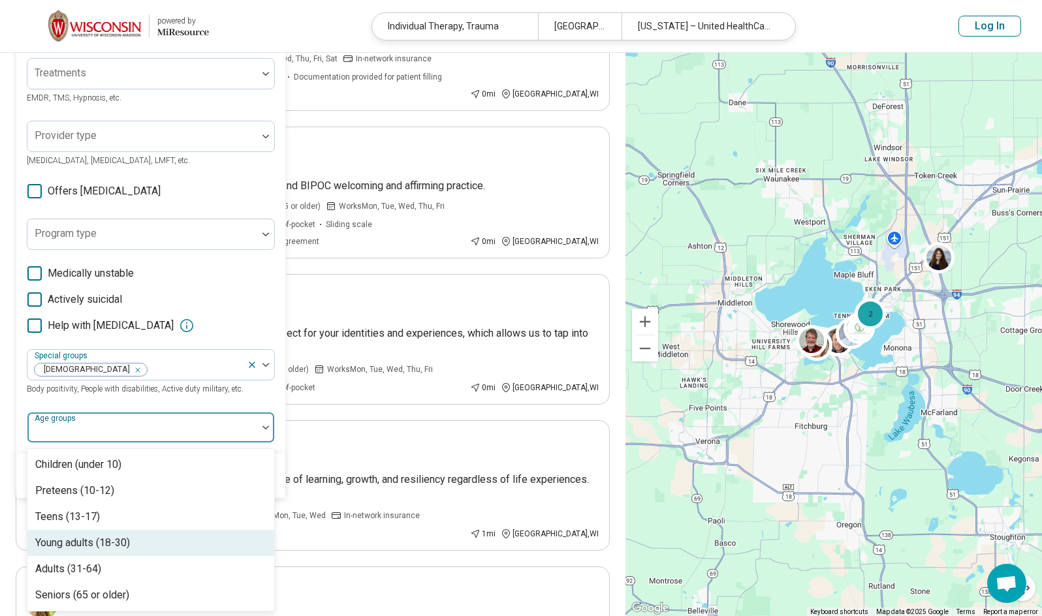
click at [99, 540] on div "Young adults (18-30)" at bounding box center [82, 543] width 95 height 16
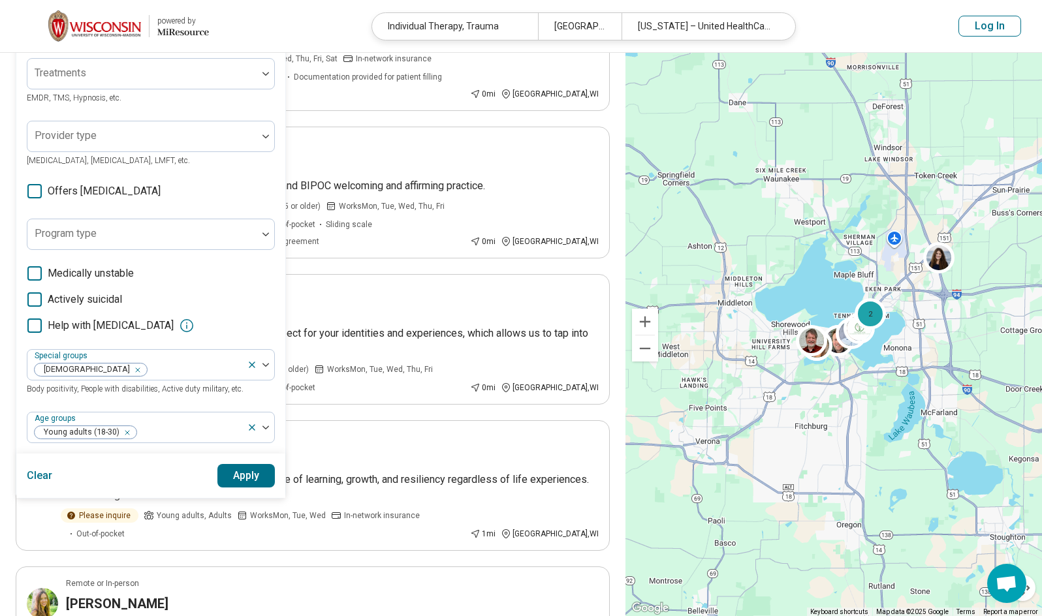
click at [276, 444] on div "Areas of focus Trauma Anxiety, Depression, Self-Esteem, etc. Modalities Individ…" at bounding box center [150, 187] width 269 height 531
click at [223, 473] on button "Apply" at bounding box center [246, 475] width 58 height 23
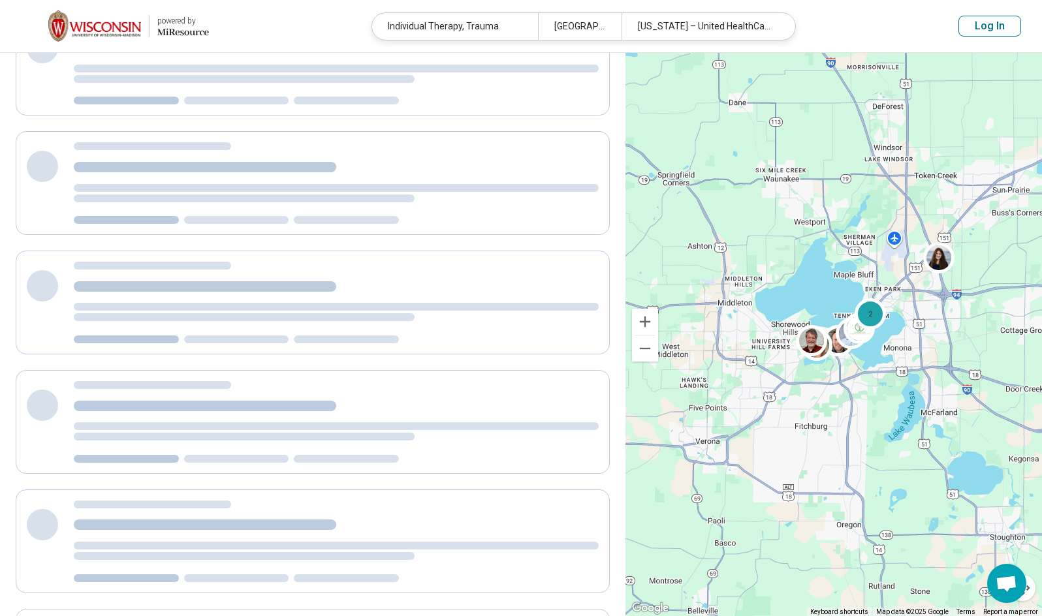
scroll to position [0, 0]
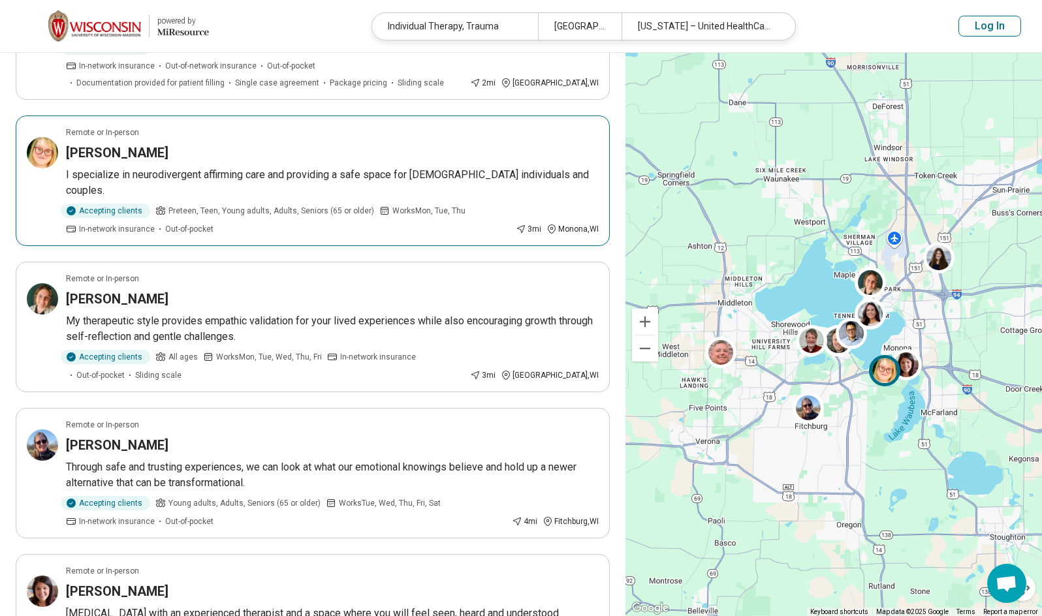
scroll to position [849, 0]
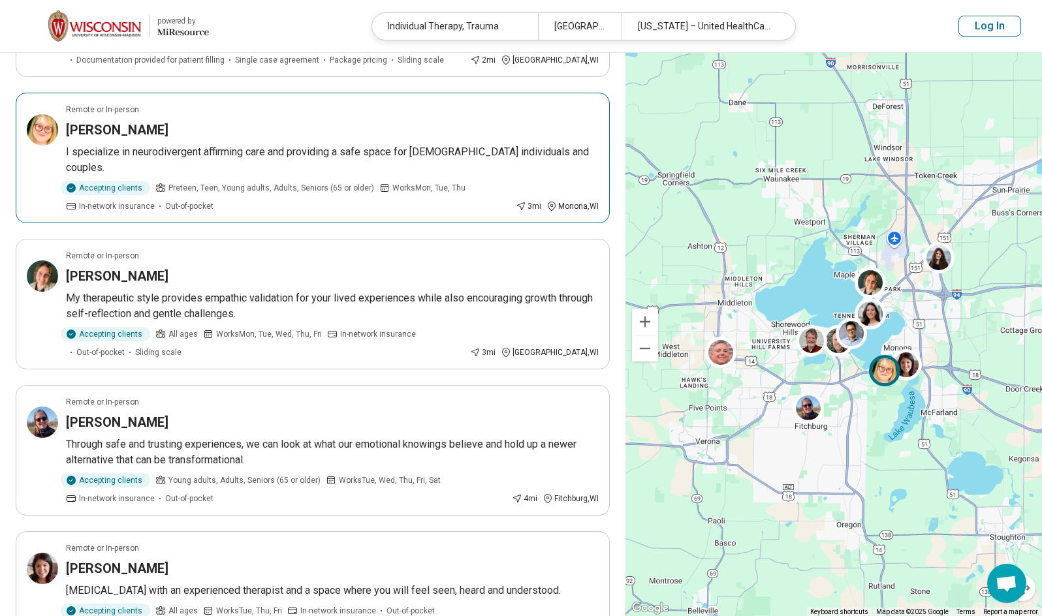
click at [296, 131] on div "Emma Zeldin" at bounding box center [332, 130] width 533 height 18
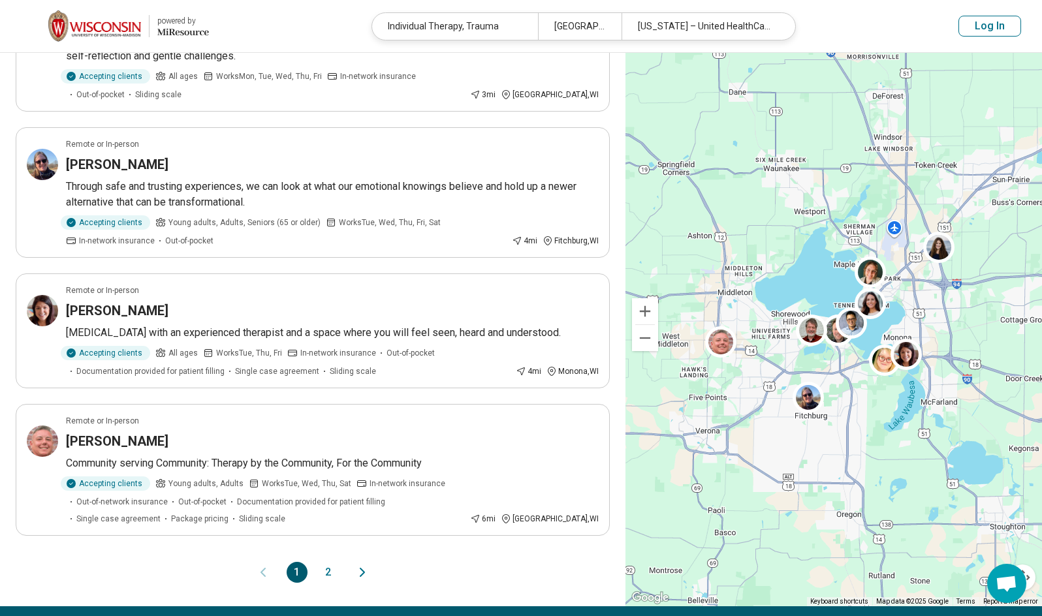
scroll to position [1110, 0]
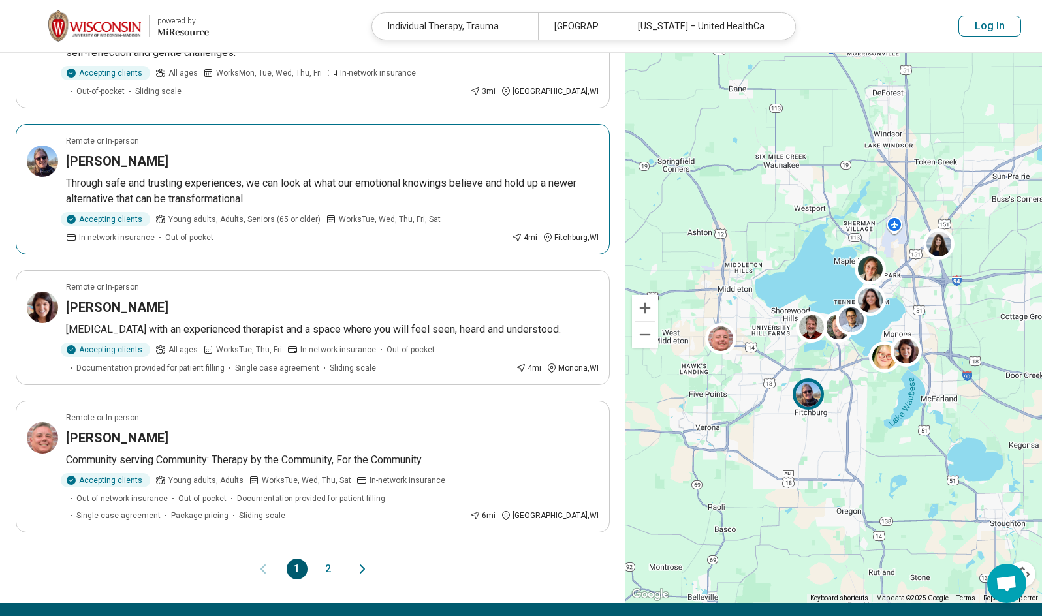
click at [340, 180] on p "Through safe and trusting experiences, we can look at what our emotional knowin…" at bounding box center [332, 191] width 533 height 31
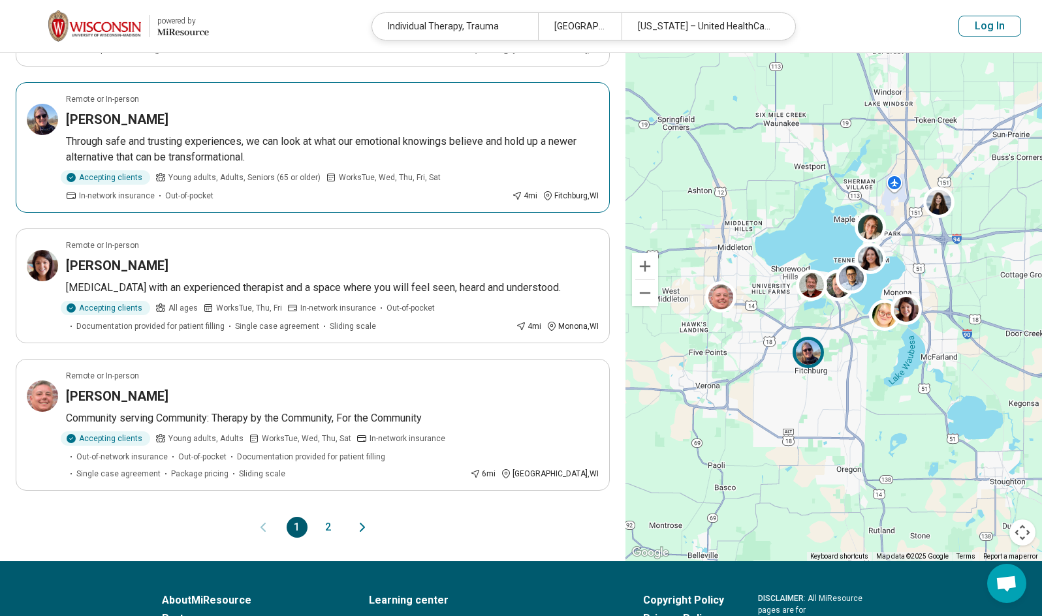
scroll to position [1175, 0]
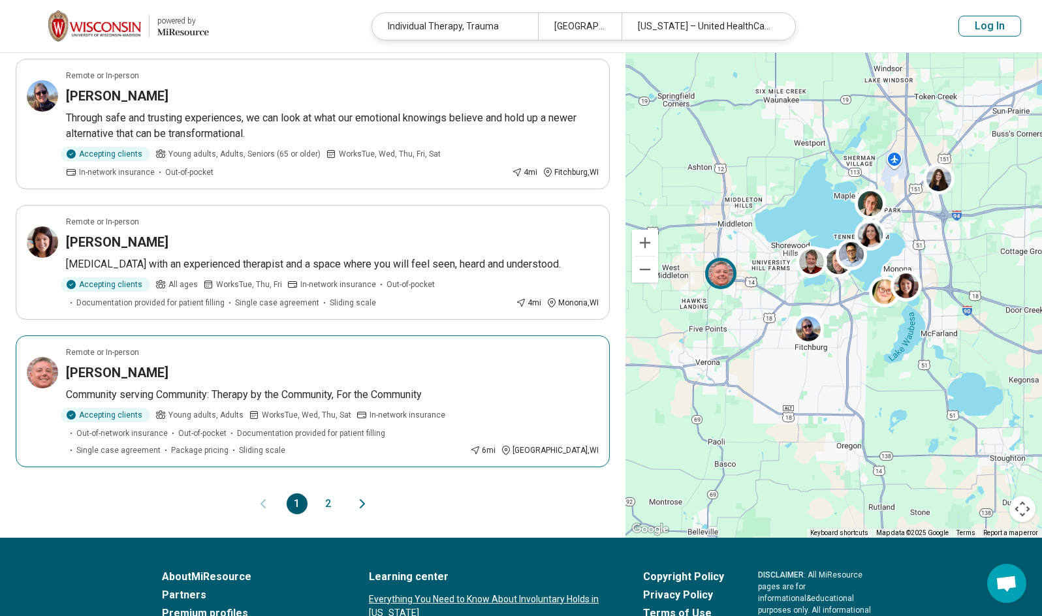
click at [312, 355] on div "Remote or In-person" at bounding box center [332, 353] width 533 height 12
click at [330, 501] on button "2" at bounding box center [328, 503] width 21 height 21
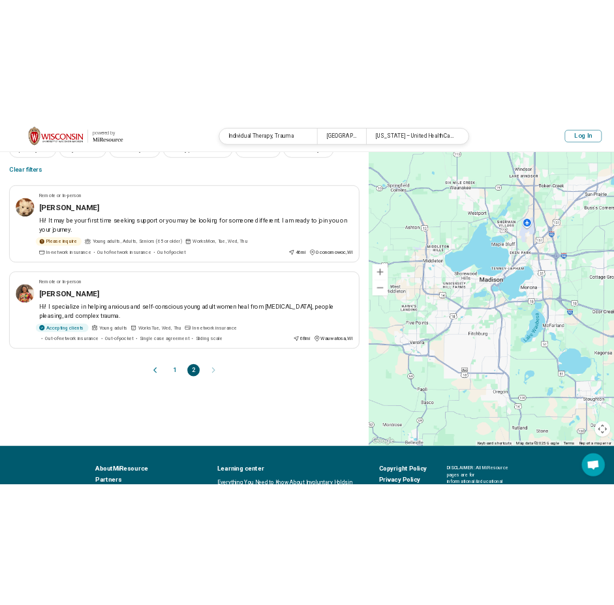
scroll to position [0, 0]
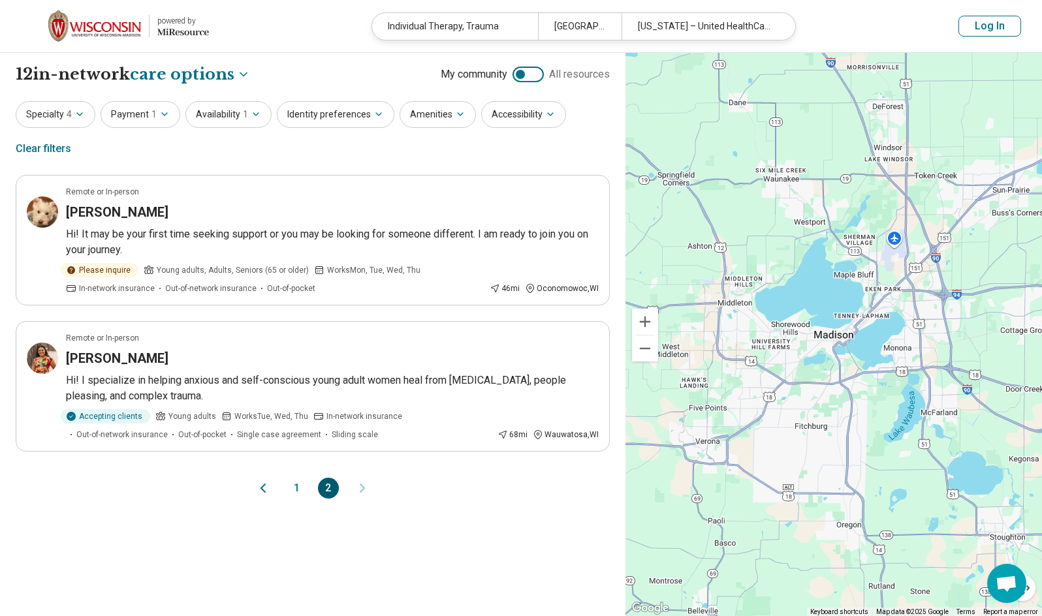
click at [258, 489] on icon "Previous page" at bounding box center [263, 488] width 16 height 16
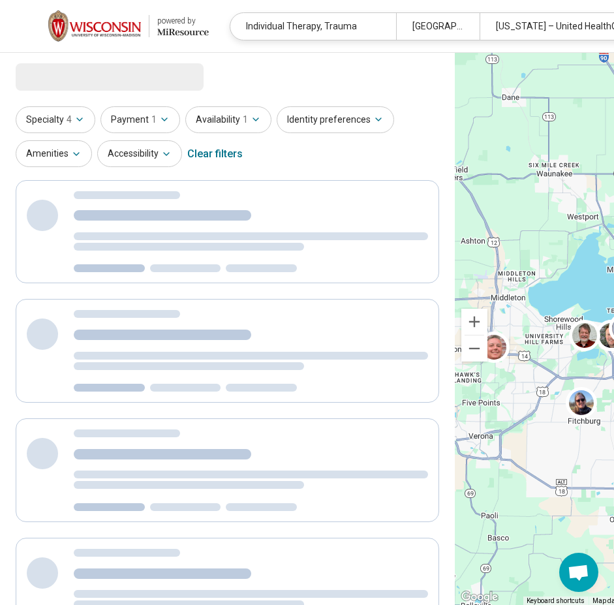
select select "***"
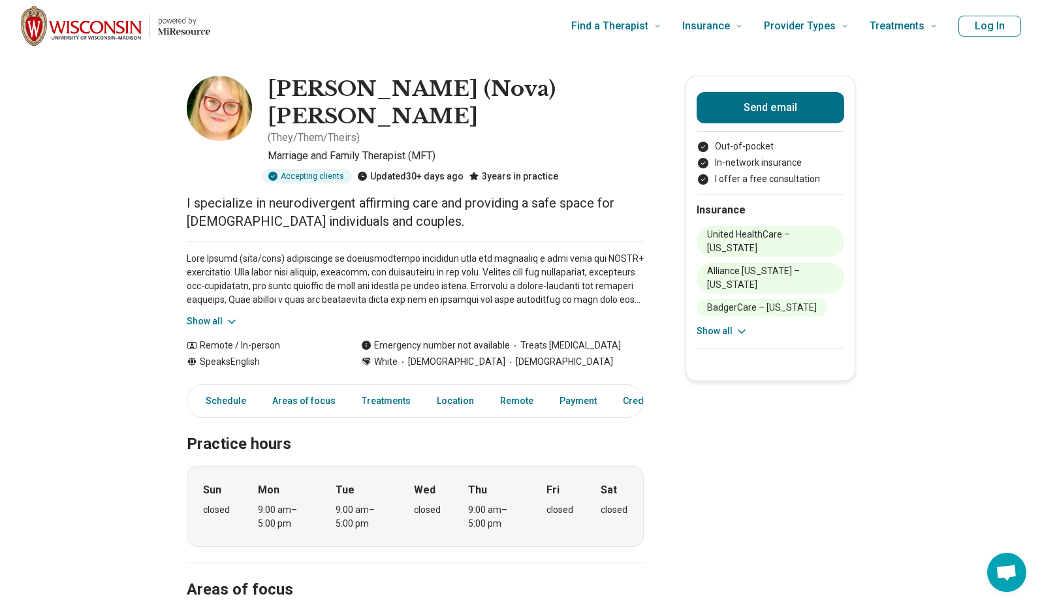
click at [219, 315] on button "Show all" at bounding box center [213, 322] width 52 height 14
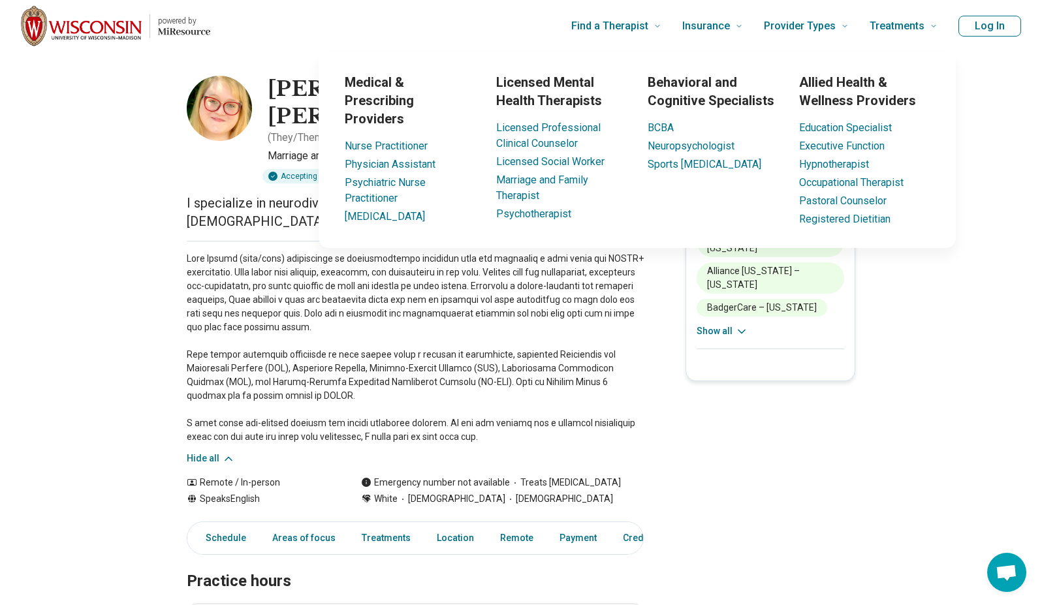
click at [955, 225] on div "Medical & Prescribing Providers Nurse Practitioner Physician Assistant Psychiat…" at bounding box center [637, 150] width 637 height 196
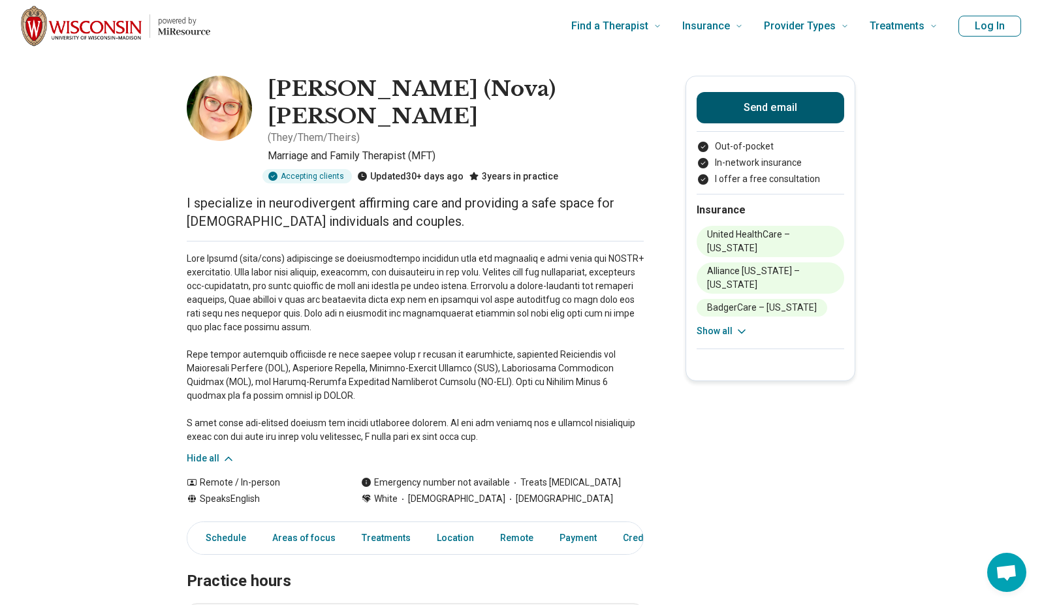
click at [751, 100] on button "Send email" at bounding box center [771, 107] width 148 height 31
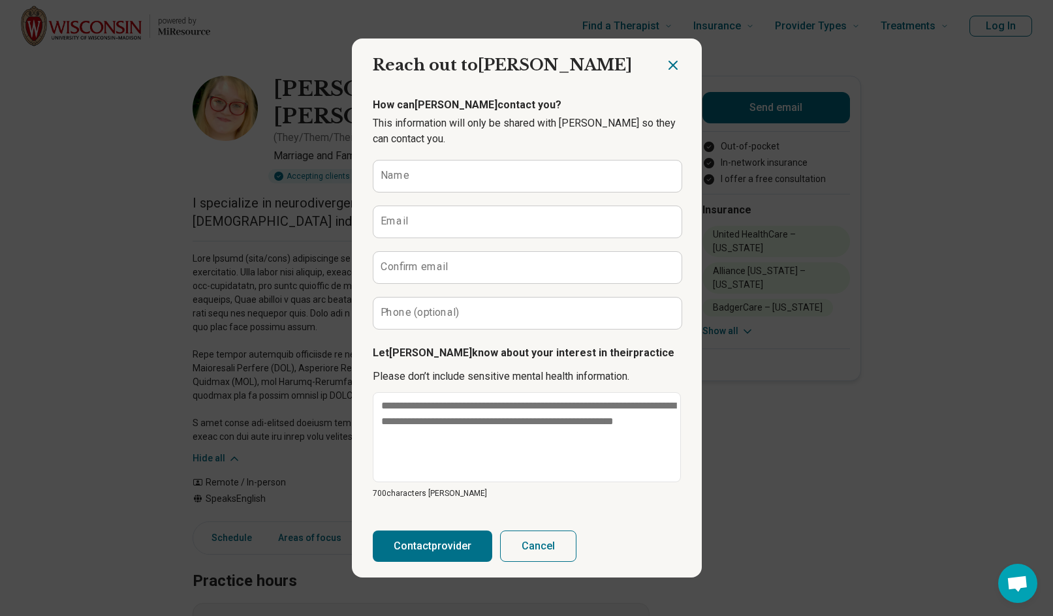
click at [675, 62] on icon "Close dialog" at bounding box center [673, 65] width 16 height 16
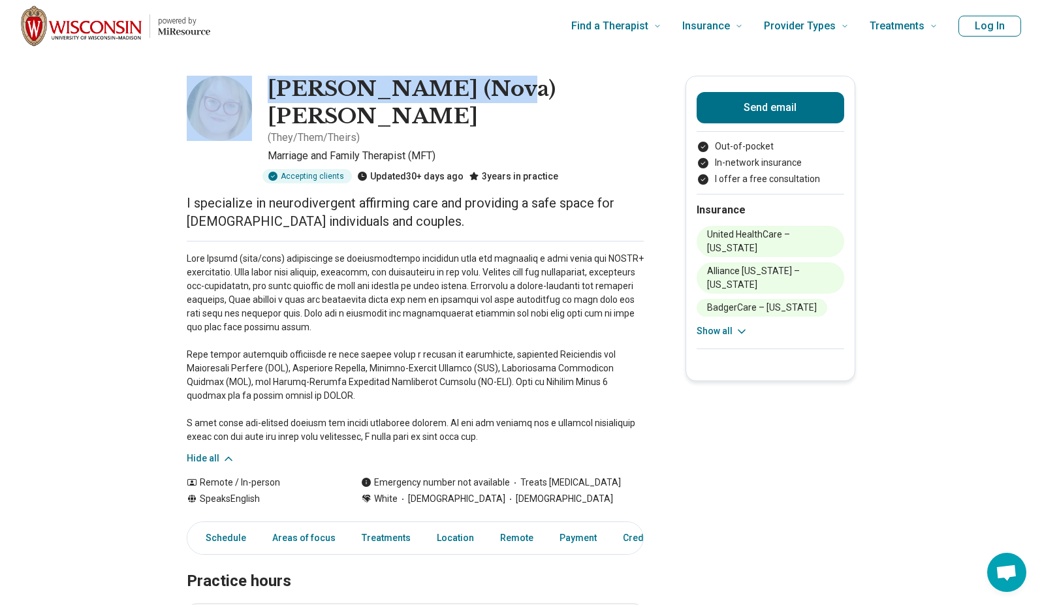
drag, startPoint x: 501, startPoint y: 87, endPoint x: 243, endPoint y: 101, distance: 258.2
click at [243, 101] on div "Emma (Nova) Zeldin ( They/Them/Theirs ) Marriage and Family Therapist (MFT) Acc…" at bounding box center [415, 130] width 457 height 108
copy div "Emma (Nova) Zeldin"
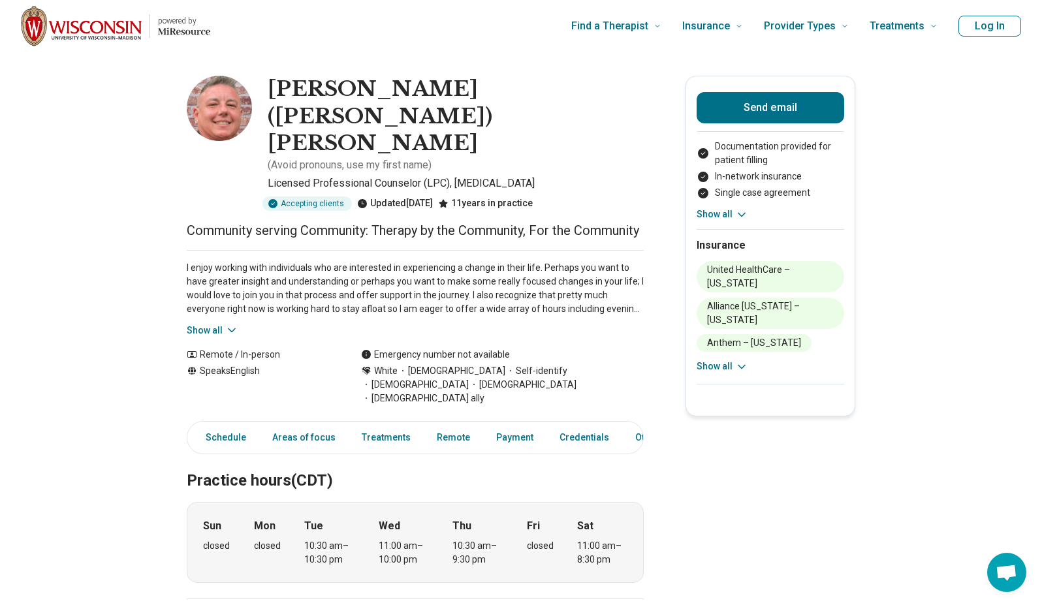
click at [218, 324] on button "Show all" at bounding box center [213, 331] width 52 height 14
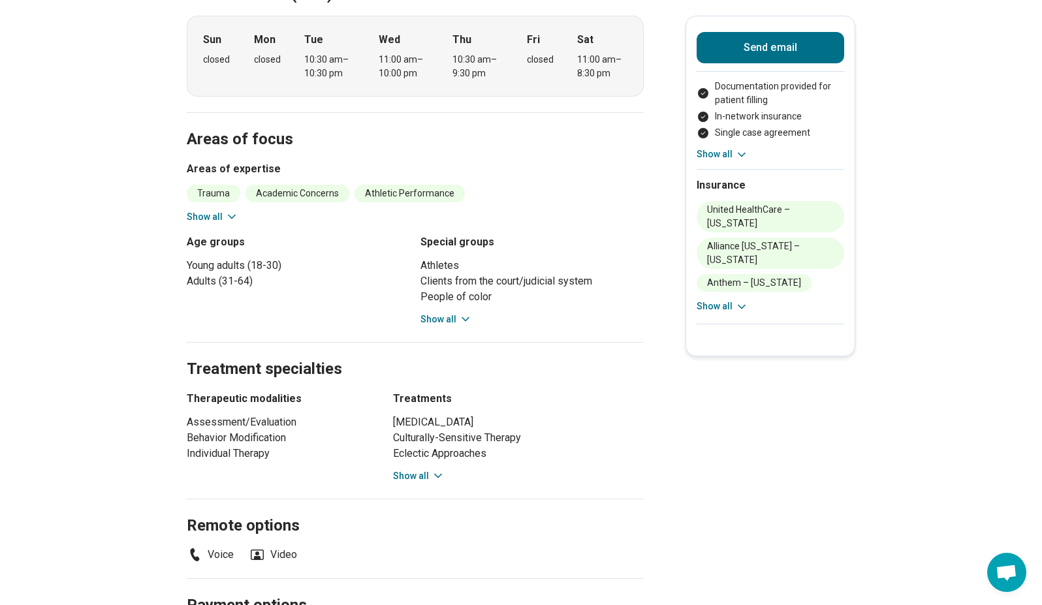
scroll to position [587, 0]
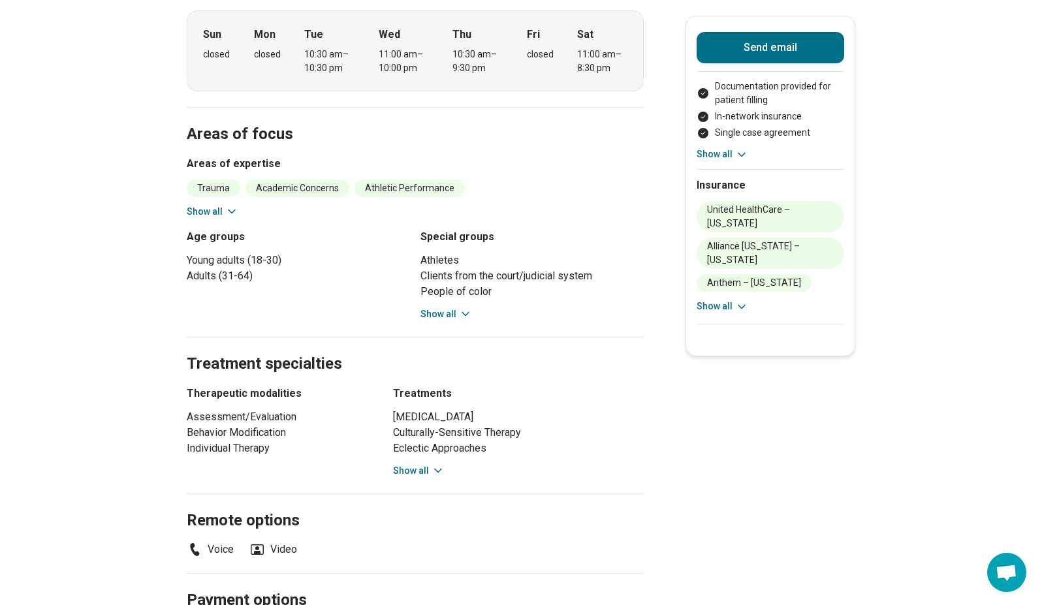
click at [451, 307] on button "Show all" at bounding box center [446, 314] width 52 height 14
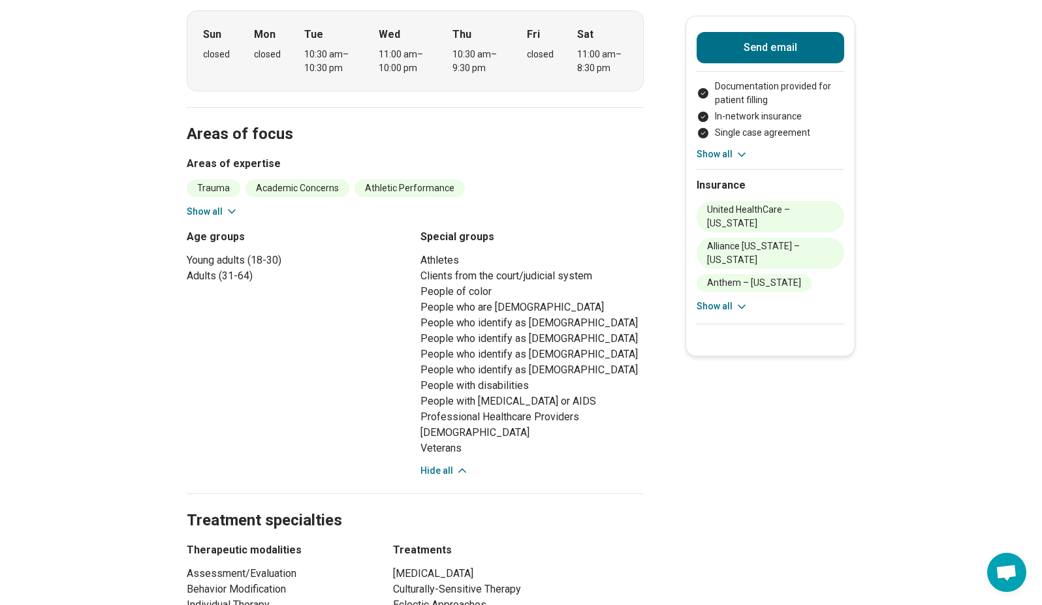
click at [458, 284] on li "People of color" at bounding box center [531, 292] width 223 height 16
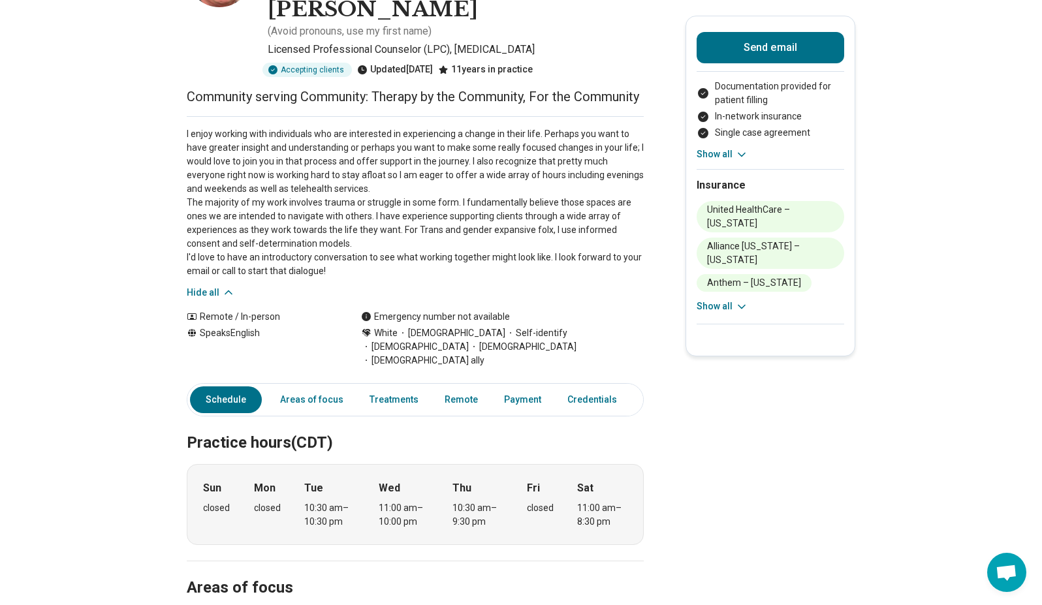
scroll to position [0, 0]
